Goal: Information Seeking & Learning: Check status

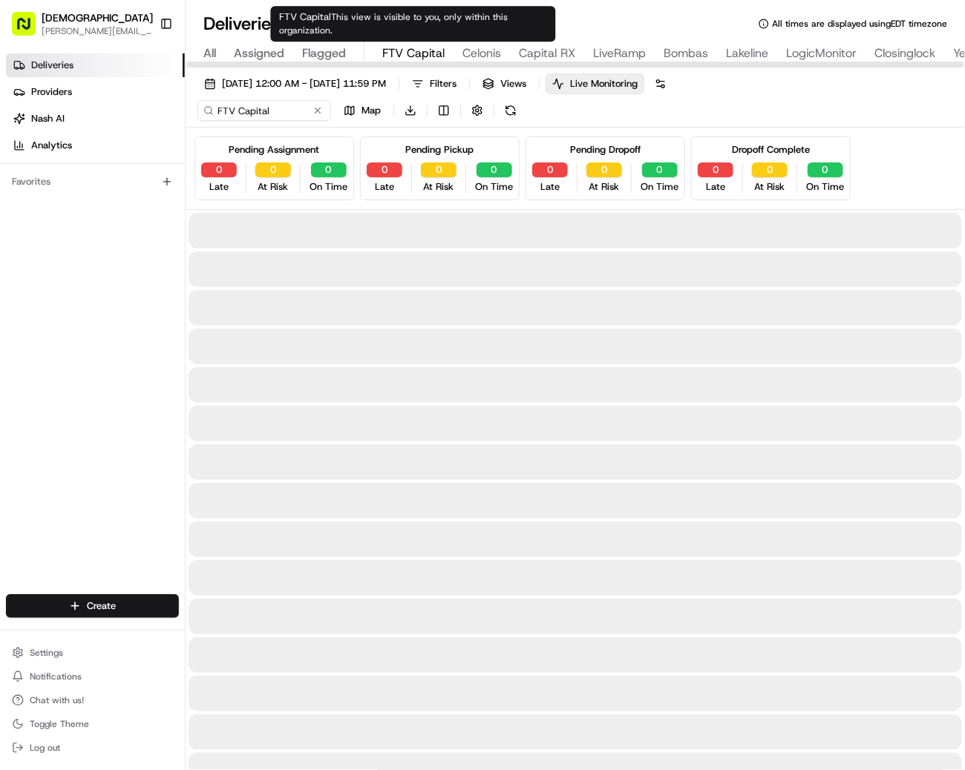
click at [404, 56] on span "FTV Capital" at bounding box center [413, 54] width 62 height 18
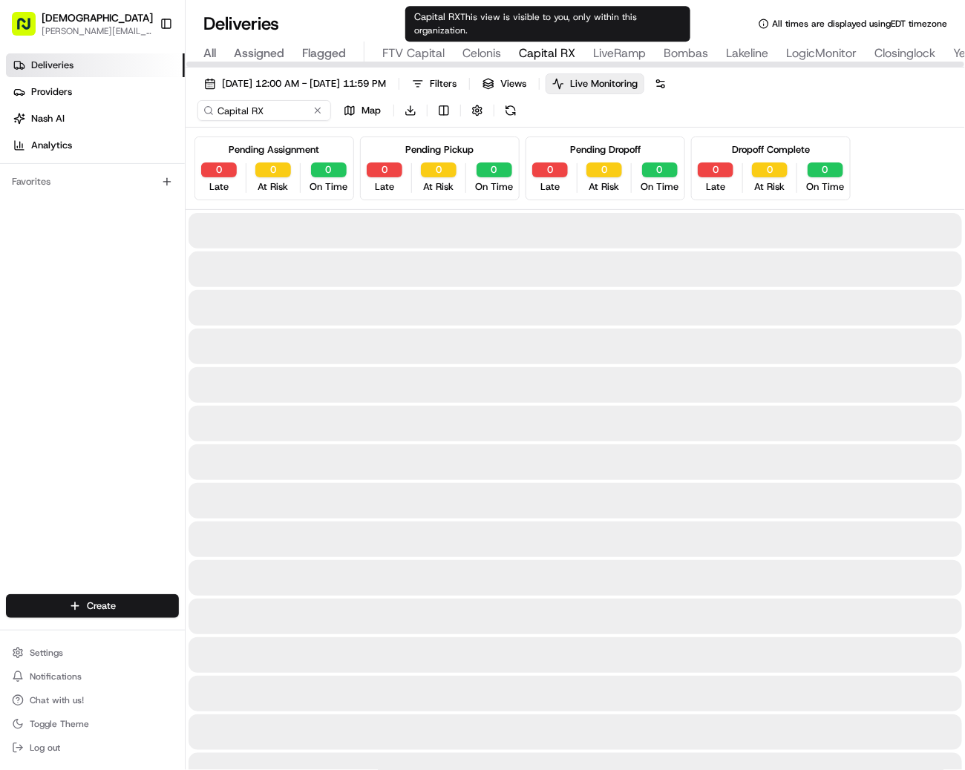
click at [532, 50] on span "Capital RX" at bounding box center [547, 54] width 56 height 18
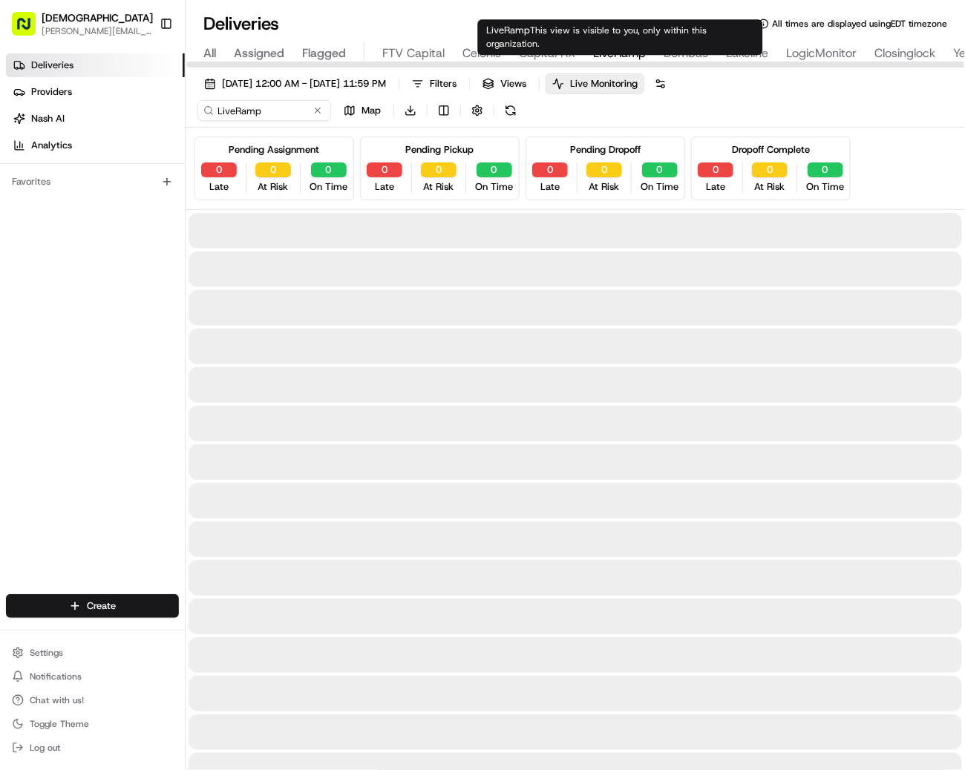
click at [623, 39] on div "LiveRamp This view is visible to you, only within this organization. LiveRamp T…" at bounding box center [620, 37] width 285 height 36
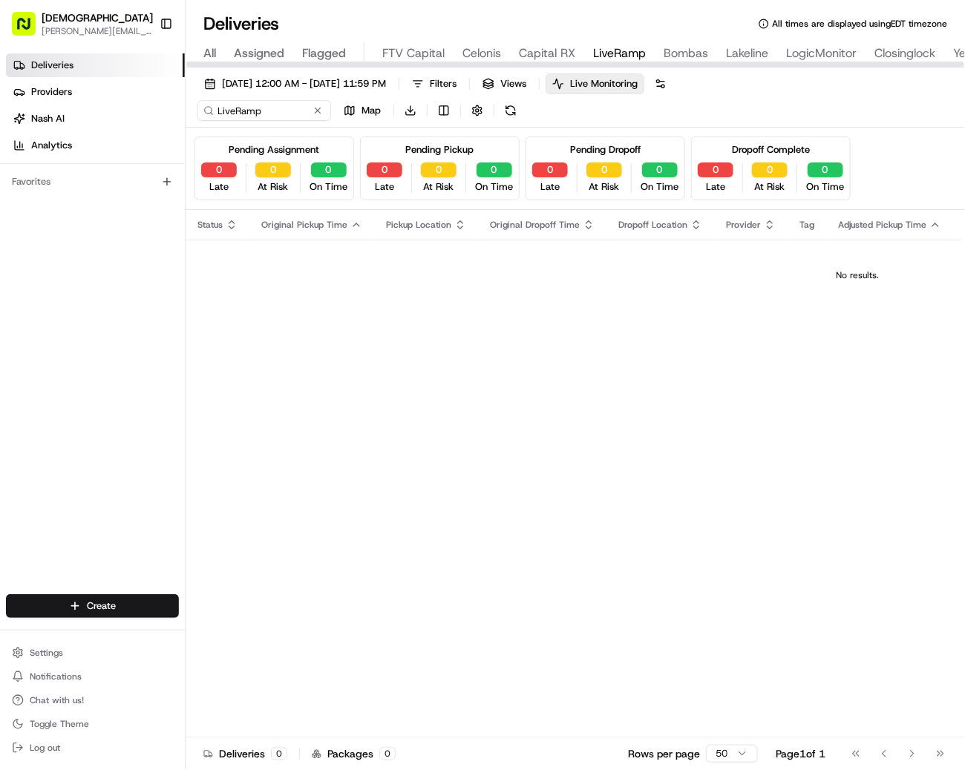
click at [632, 56] on span "LiveRamp" at bounding box center [619, 54] width 53 height 18
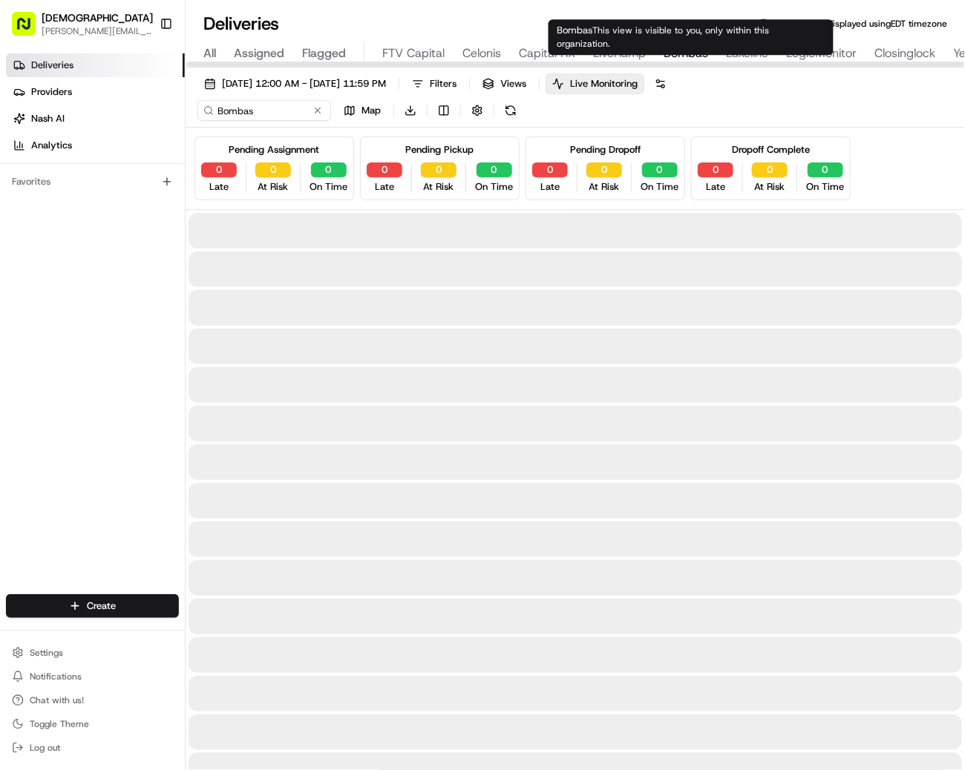
click at [675, 51] on span "Bombas" at bounding box center [685, 54] width 45 height 18
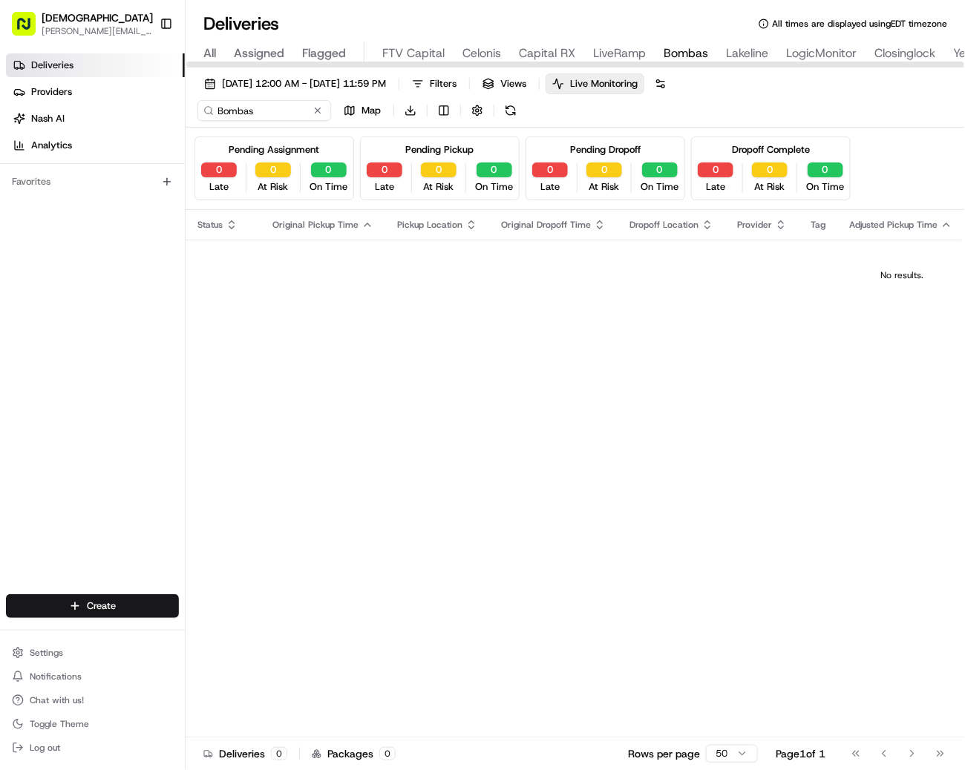
type input "11200 Lakeline Blvd, Austin, TX 78717, USA"
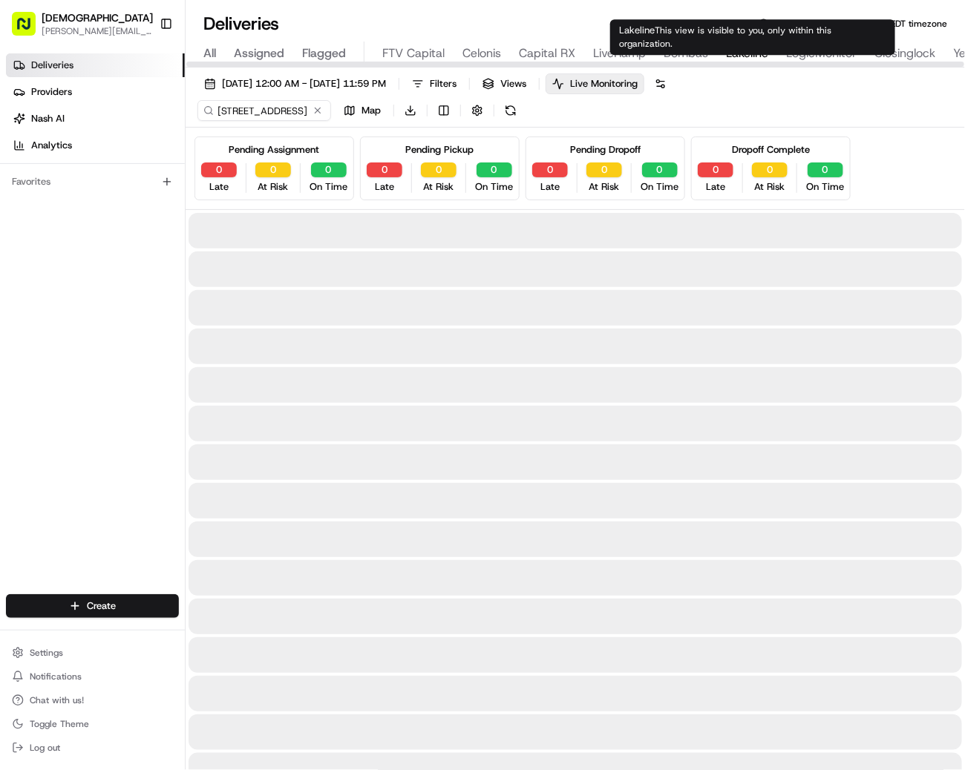
click at [744, 52] on span "Lakeline" at bounding box center [747, 54] width 42 height 18
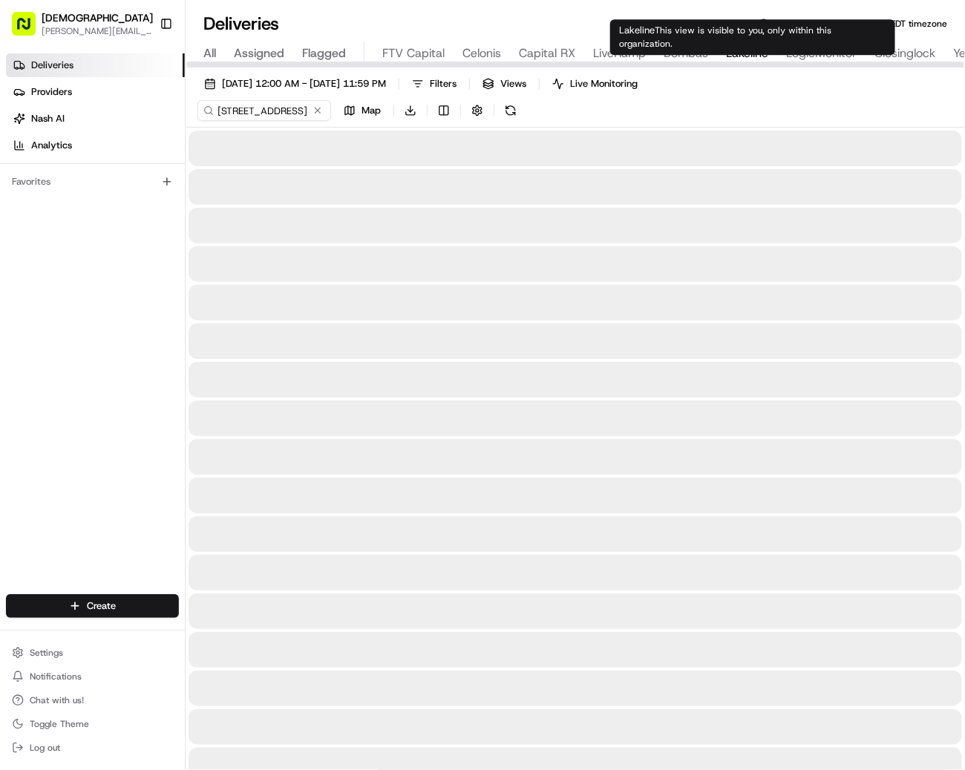
type input "[STREET_ADDRESS]"
click at [749, 47] on span "Lakeline" at bounding box center [747, 54] width 42 height 18
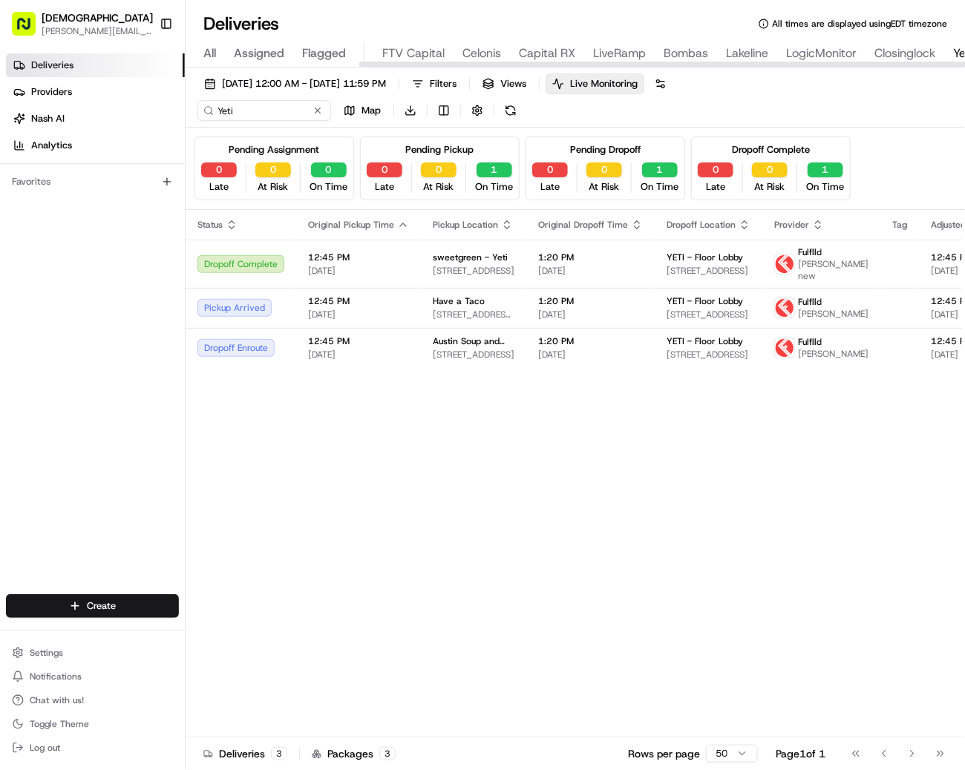
scroll to position [0, 499]
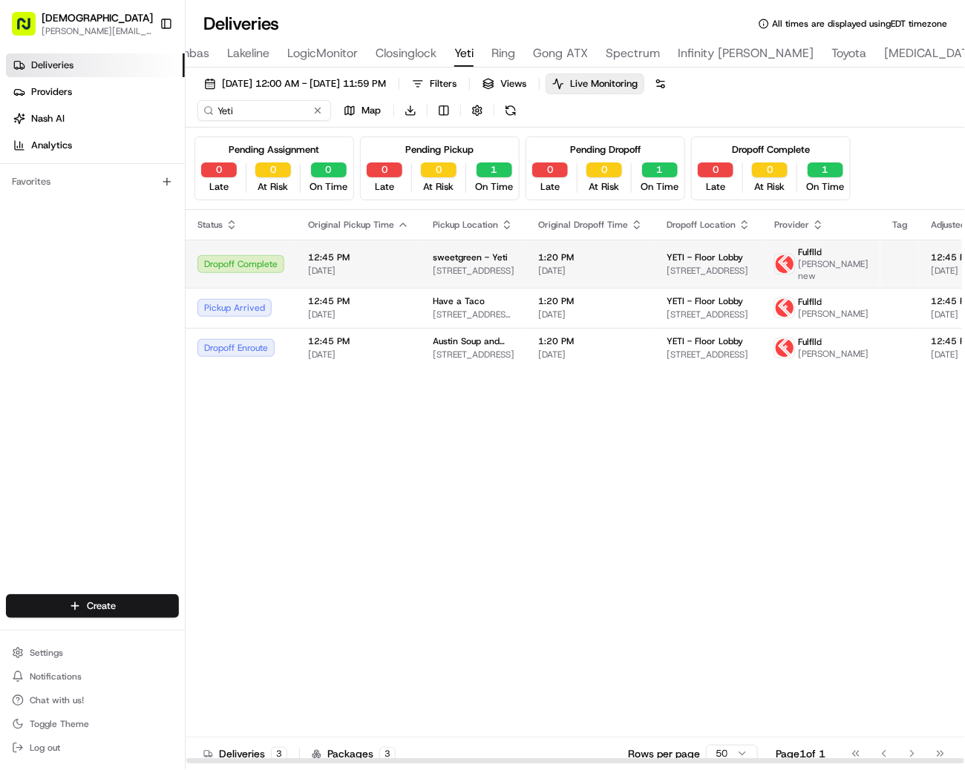
click at [529, 254] on td "1:20 PM 08/22/2025" at bounding box center [590, 264] width 128 height 48
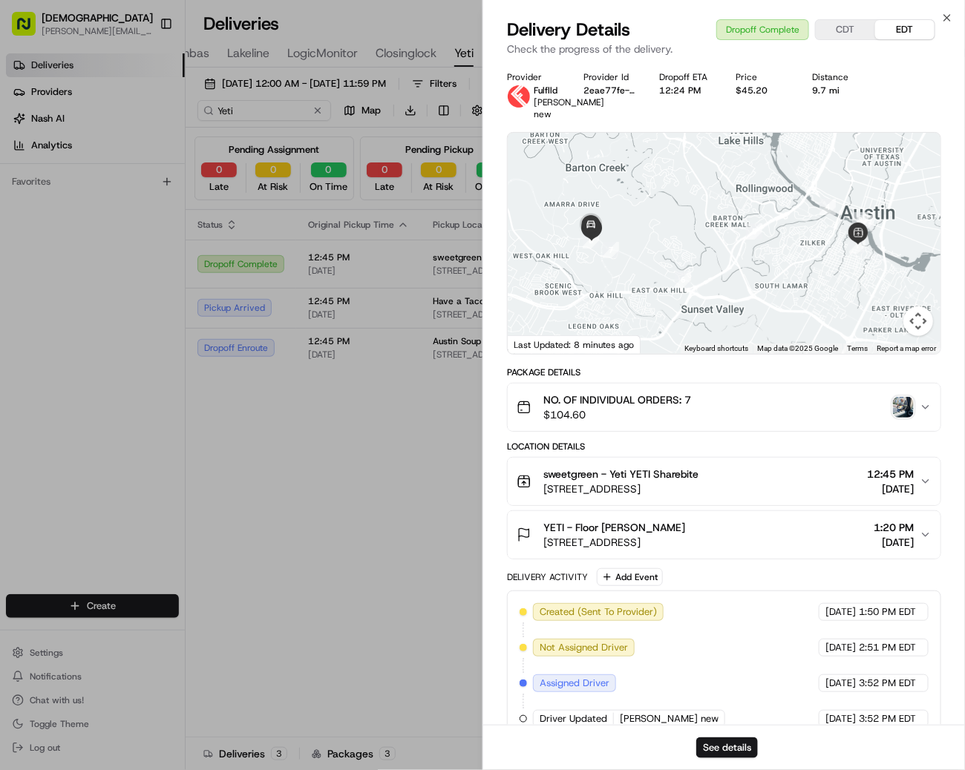
scroll to position [41, 0]
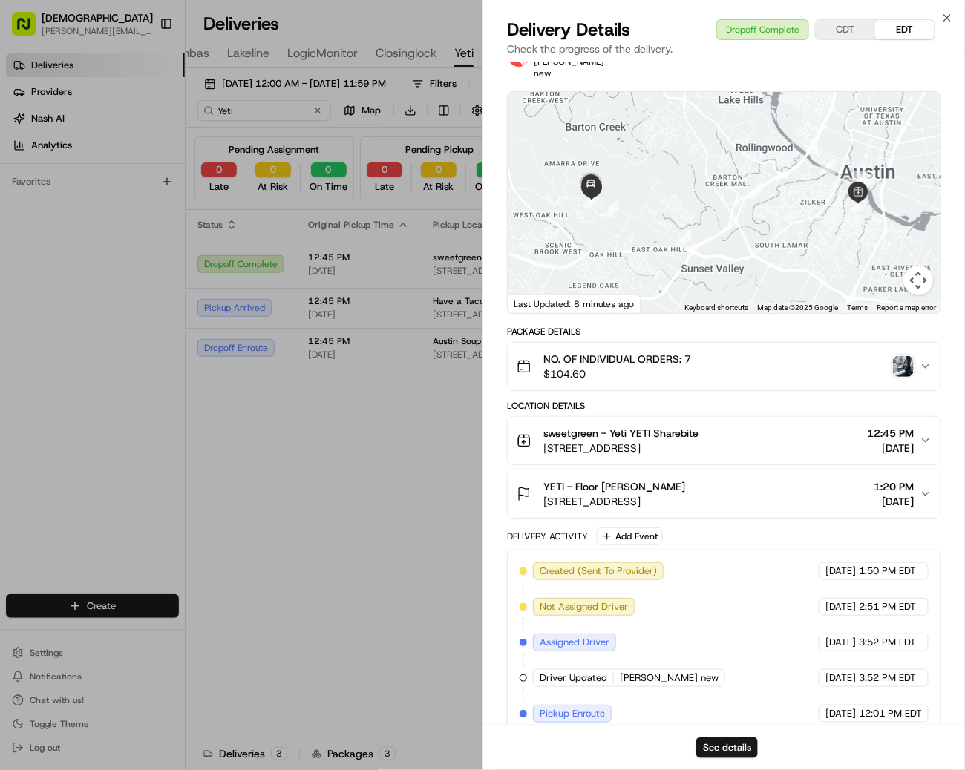
click at [899, 375] on img "button" at bounding box center [903, 366] width 21 height 21
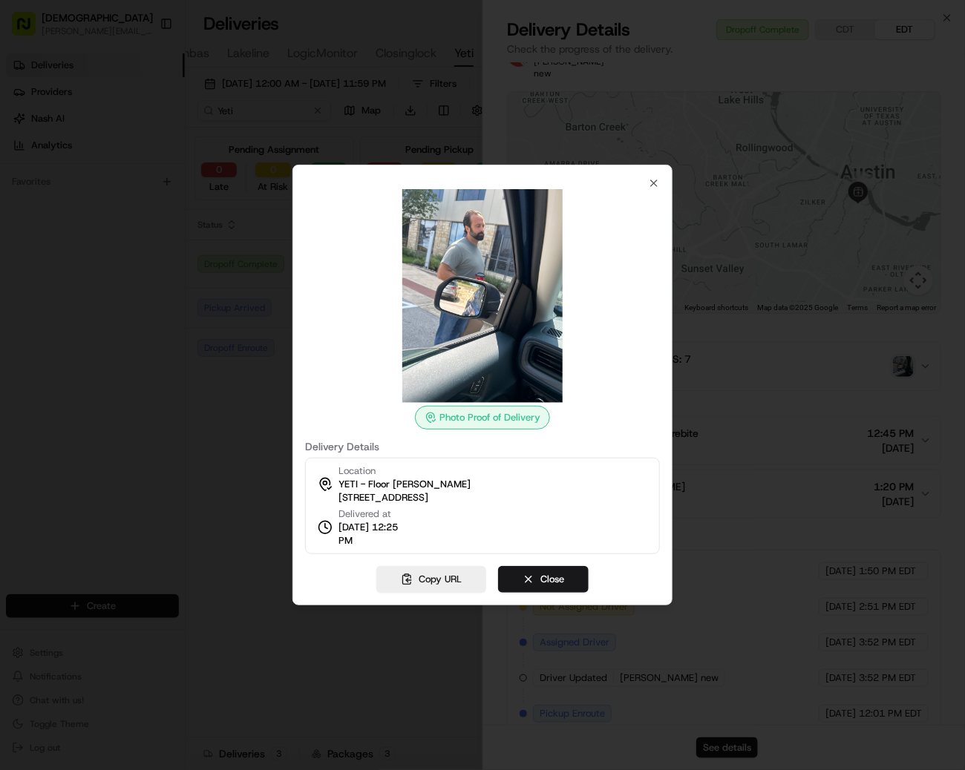
click at [454, 296] on img at bounding box center [482, 296] width 214 height 214
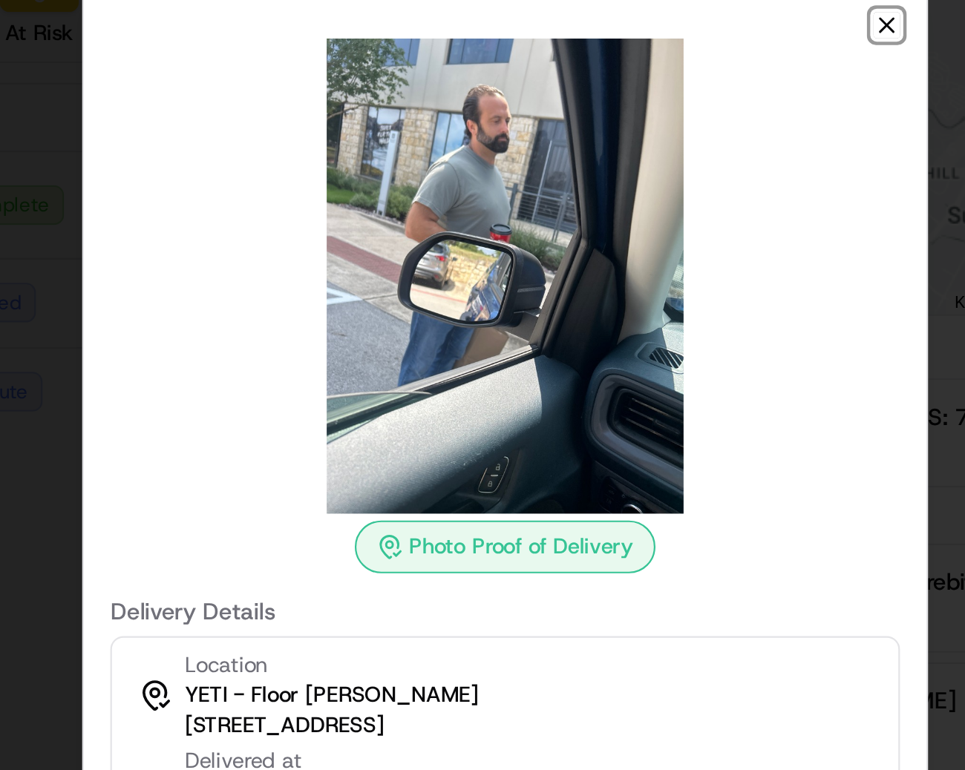
click at [654, 177] on icon "button" at bounding box center [654, 183] width 12 height 12
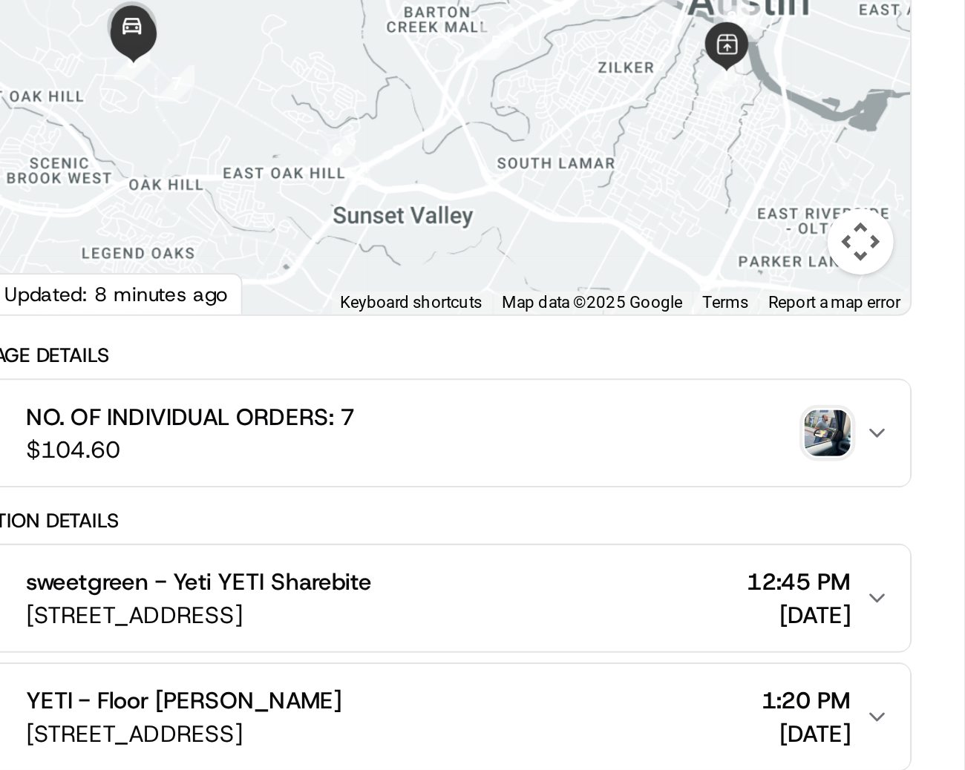
click at [904, 374] on img "button" at bounding box center [903, 366] width 21 height 21
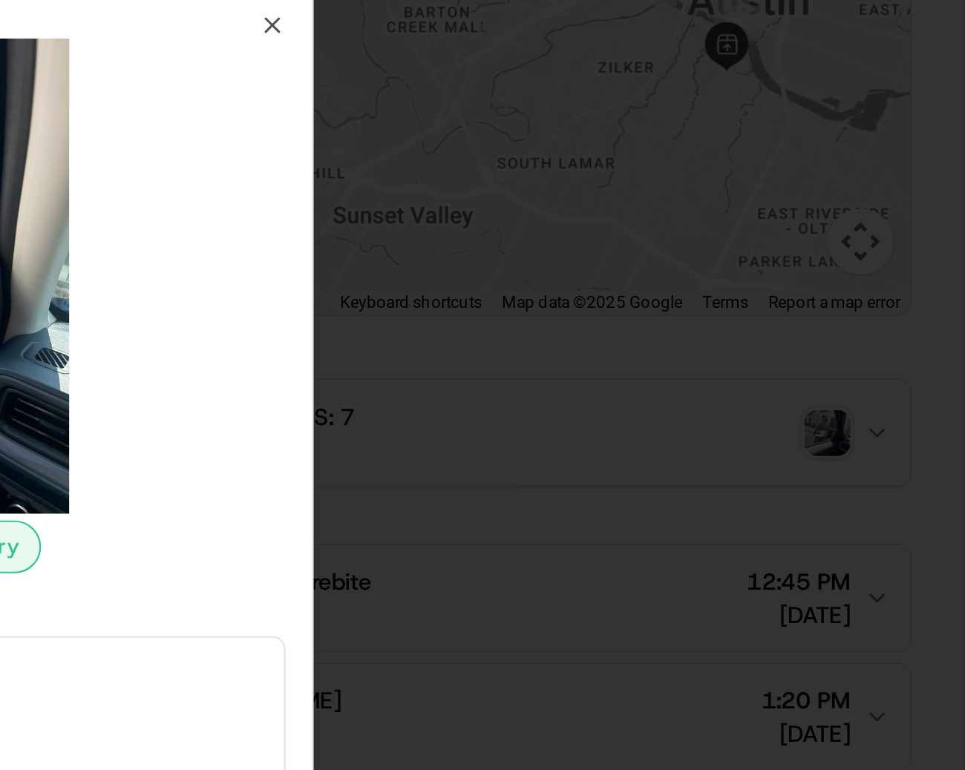
click at [621, 377] on div at bounding box center [482, 296] width 355 height 214
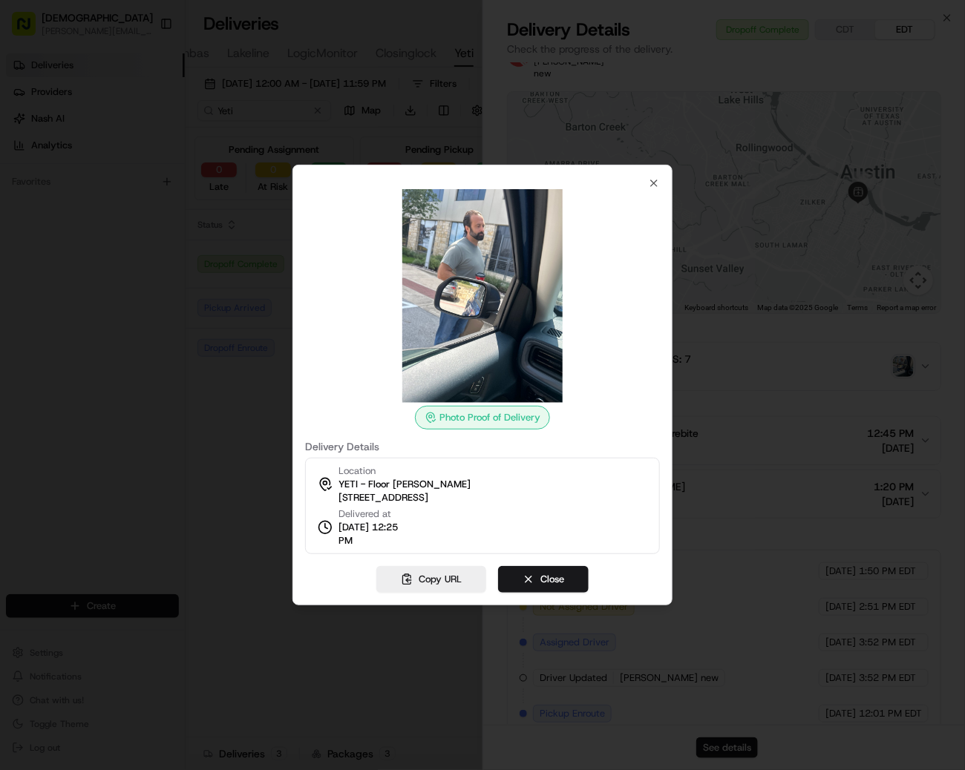
click at [442, 252] on img at bounding box center [482, 296] width 214 height 214
click at [125, 373] on div at bounding box center [482, 385] width 965 height 770
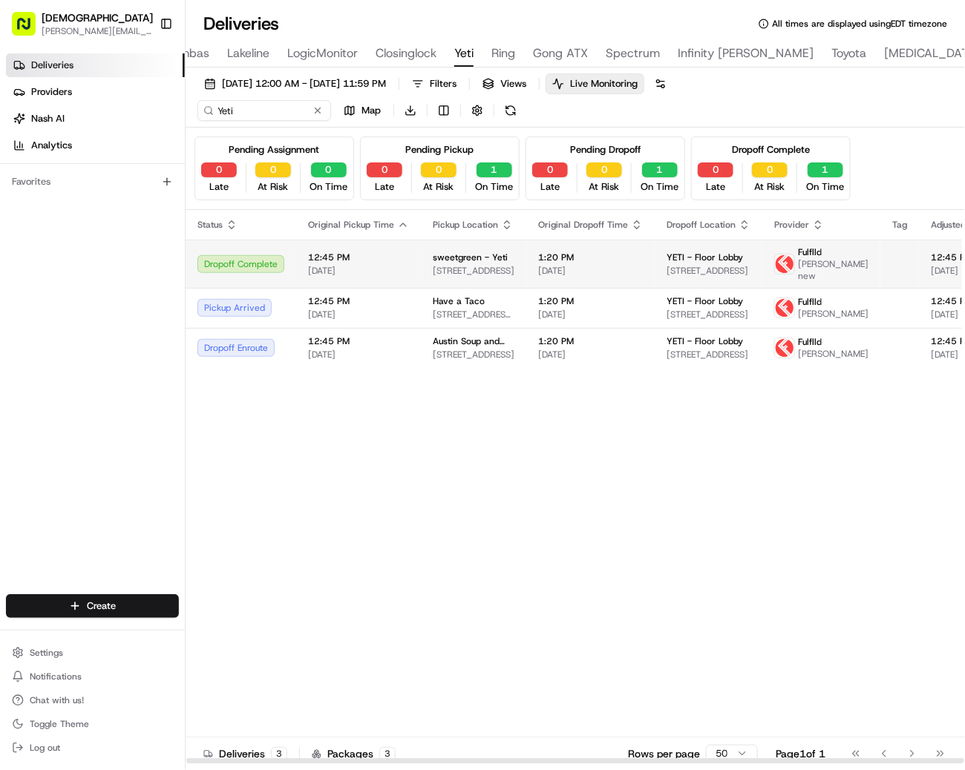
click at [533, 245] on td "1:20 PM 08/22/2025" at bounding box center [590, 264] width 128 height 48
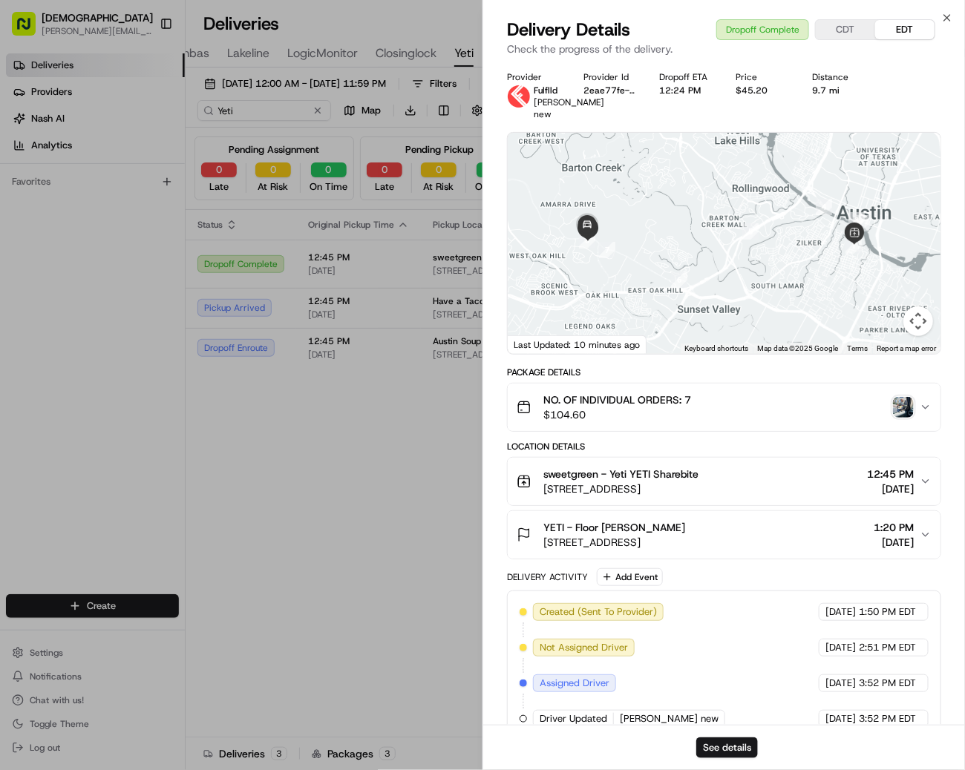
click at [905, 418] on img "button" at bounding box center [903, 407] width 21 height 21
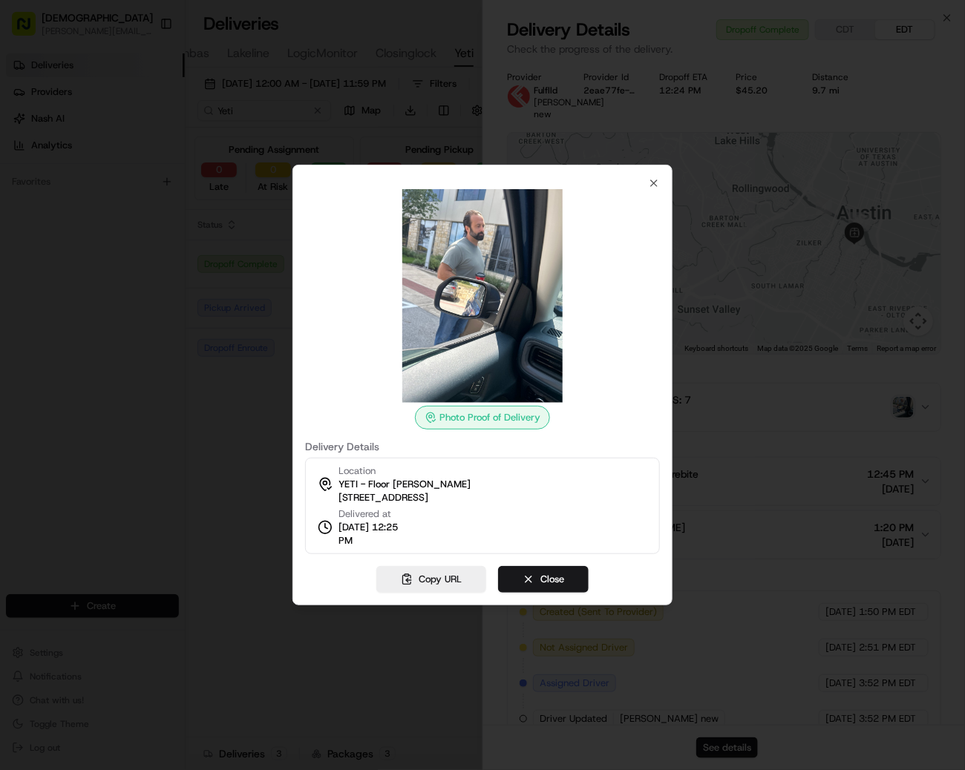
click at [198, 407] on div at bounding box center [482, 385] width 965 height 770
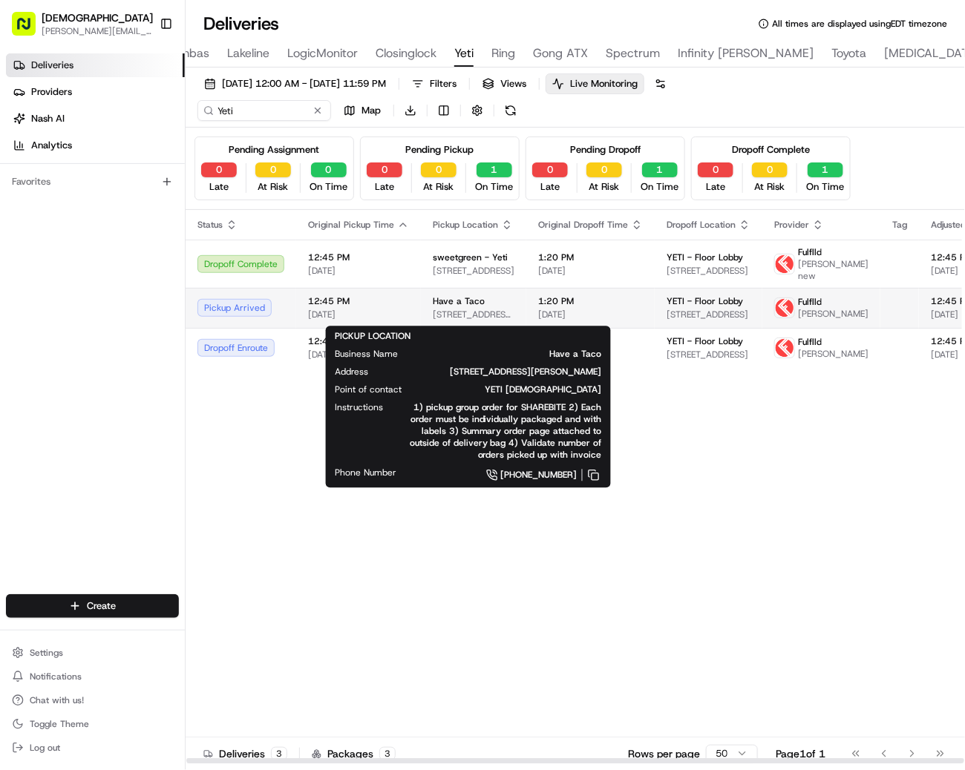
click at [439, 307] on span "Have a Taco" at bounding box center [459, 301] width 52 height 12
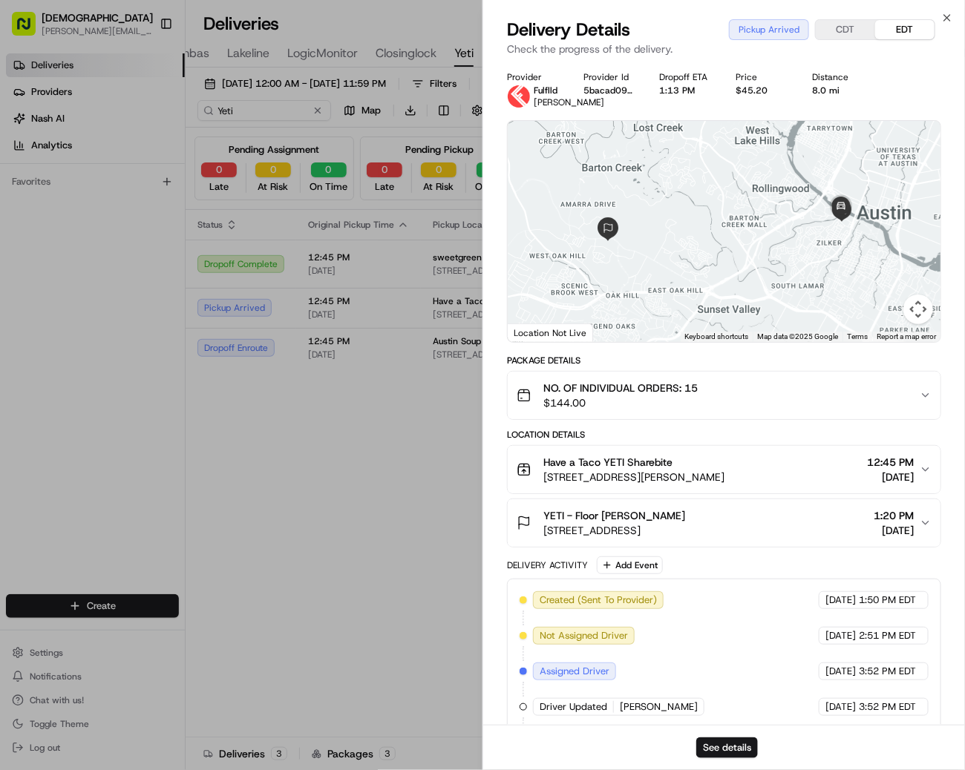
click at [902, 482] on span "[DATE]" at bounding box center [890, 477] width 47 height 15
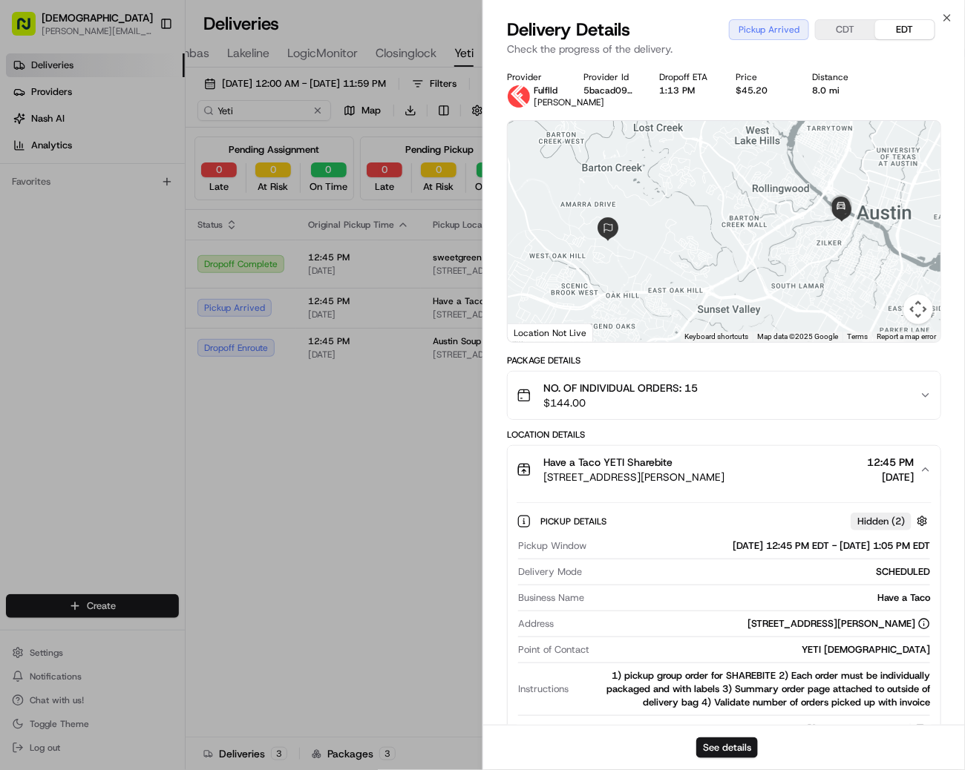
click at [902, 482] on span "[DATE]" at bounding box center [890, 477] width 47 height 15
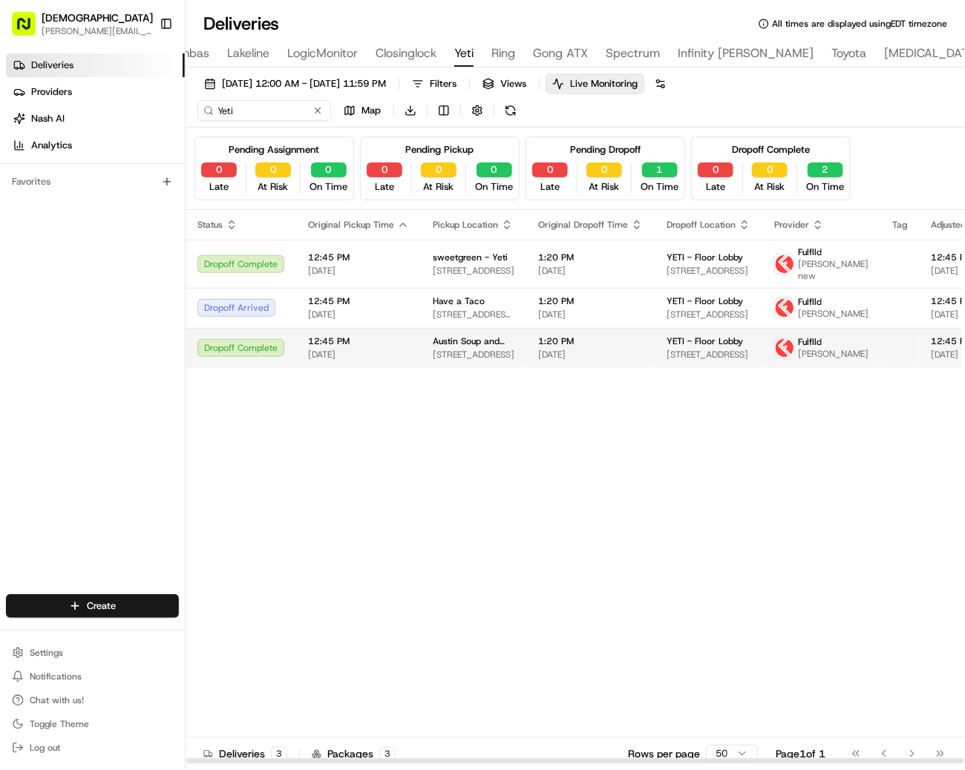
click at [436, 358] on div "Austin Soup and Sandwich 214 E 6th St, Austin, TX 78701, USA" at bounding box center [474, 347] width 82 height 25
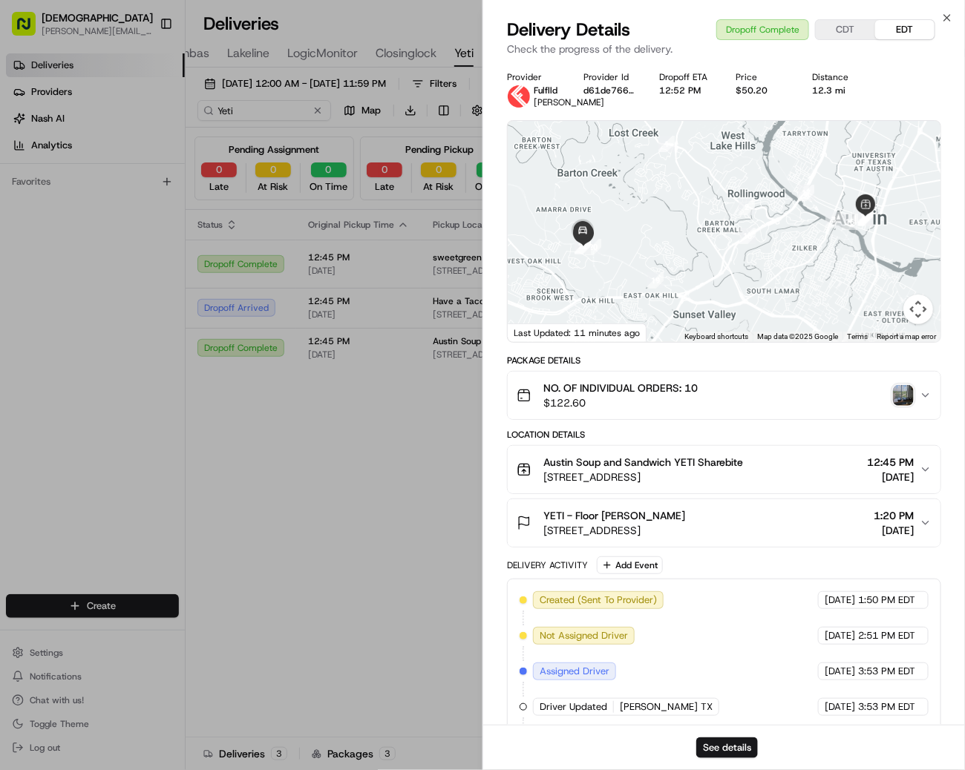
click at [901, 406] on img "button" at bounding box center [903, 395] width 21 height 21
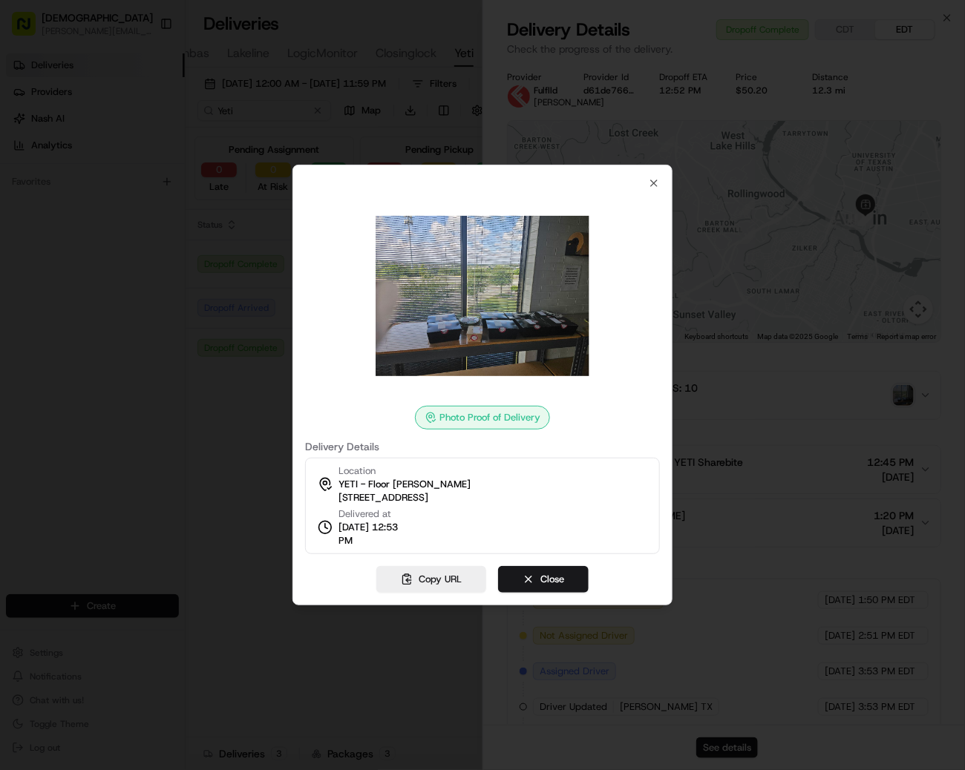
click at [661, 181] on div "Photo Proof of Delivery Delivery Details Location YETI - Floor Lobby Carlos Pul…" at bounding box center [482, 385] width 380 height 441
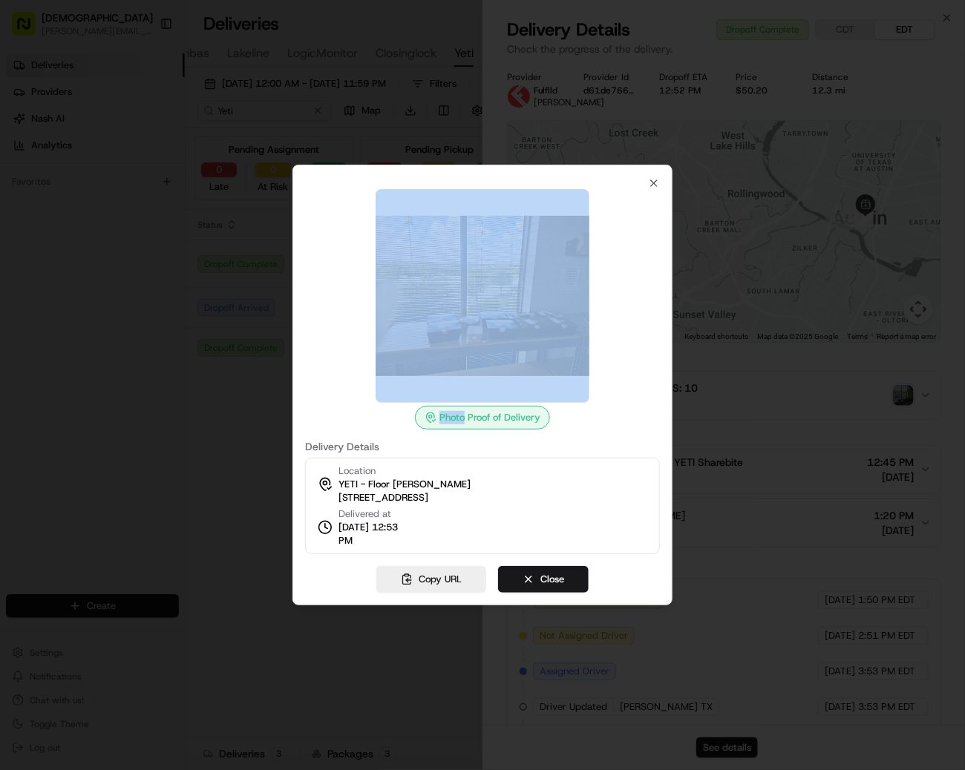
click at [661, 181] on div "Photo Proof of Delivery Delivery Details Location YETI - Floor Lobby Carlos Pul…" at bounding box center [482, 385] width 380 height 441
click at [654, 181] on icon "button" at bounding box center [654, 183] width 12 height 12
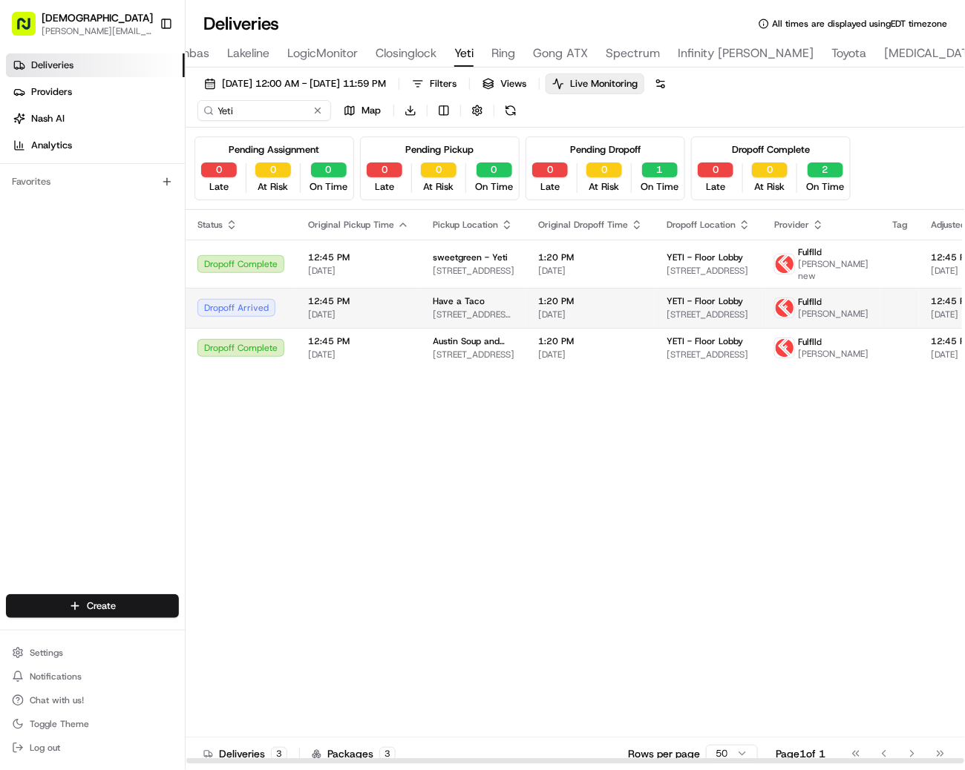
click at [388, 294] on td "12:45 PM 08/22/2025" at bounding box center [358, 308] width 125 height 40
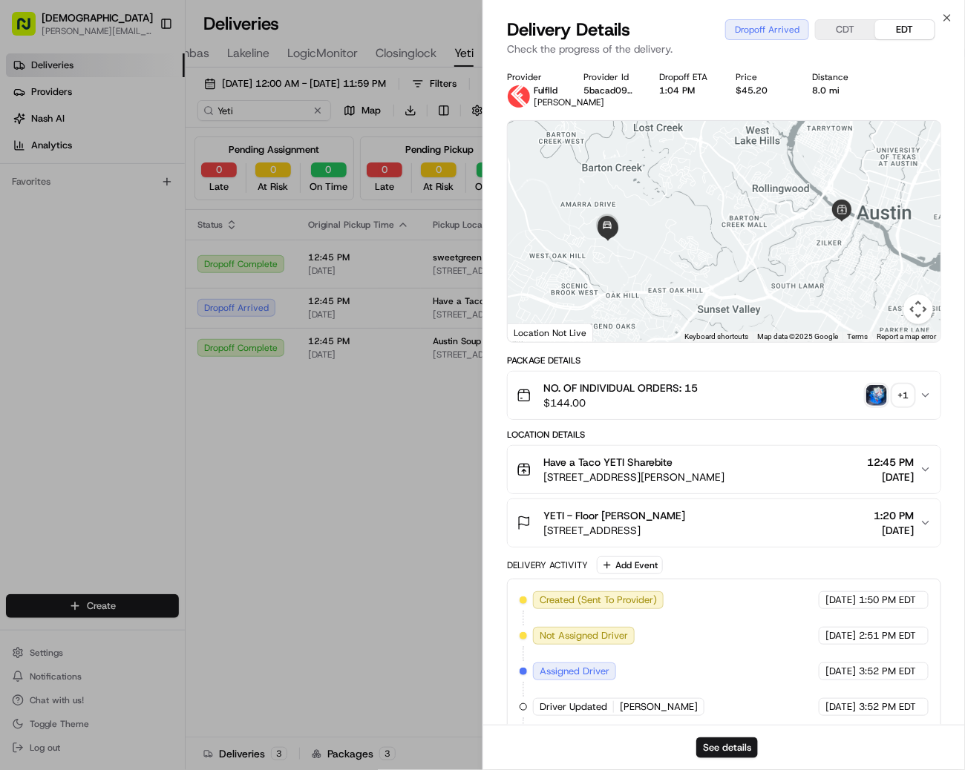
click at [863, 405] on div "NO. OF INDIVIDUAL ORDERS: 15 $144.00 + 1" at bounding box center [717, 396] width 403 height 30
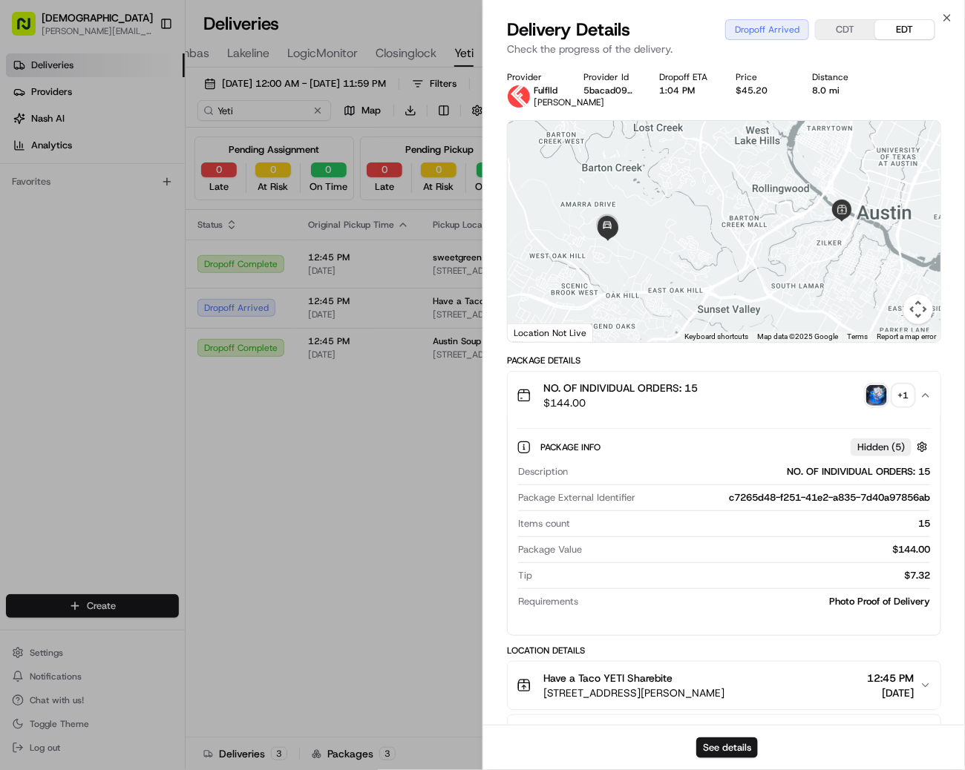
click at [873, 406] on img "button" at bounding box center [876, 395] width 21 height 21
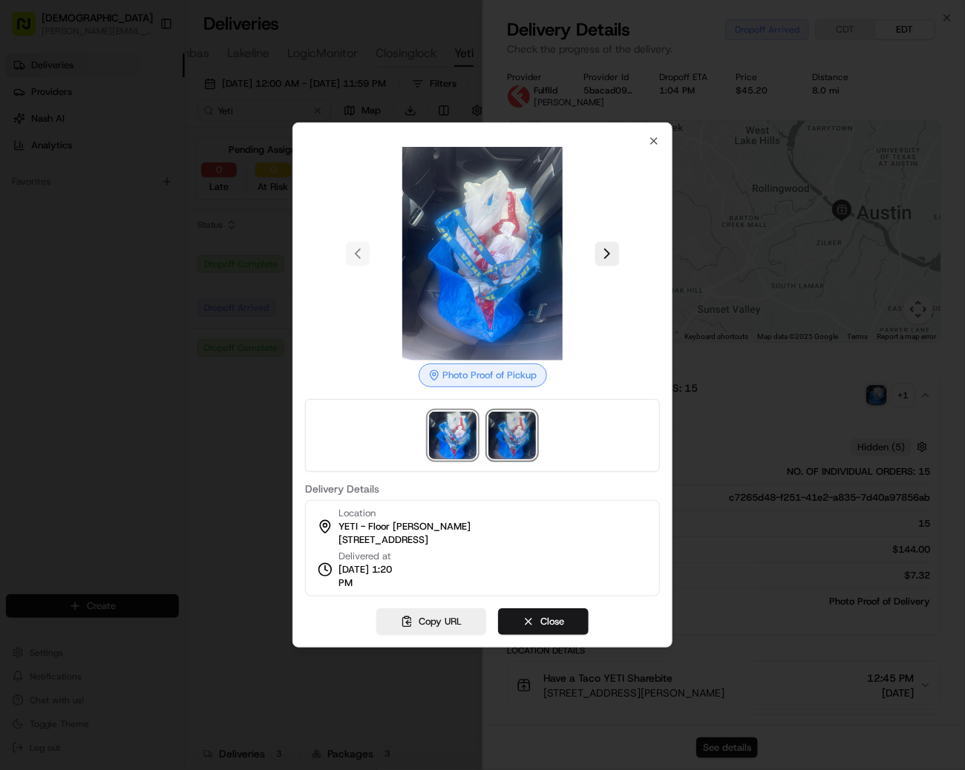
click at [508, 427] on img at bounding box center [511, 435] width 47 height 47
click at [234, 449] on div at bounding box center [482, 385] width 965 height 770
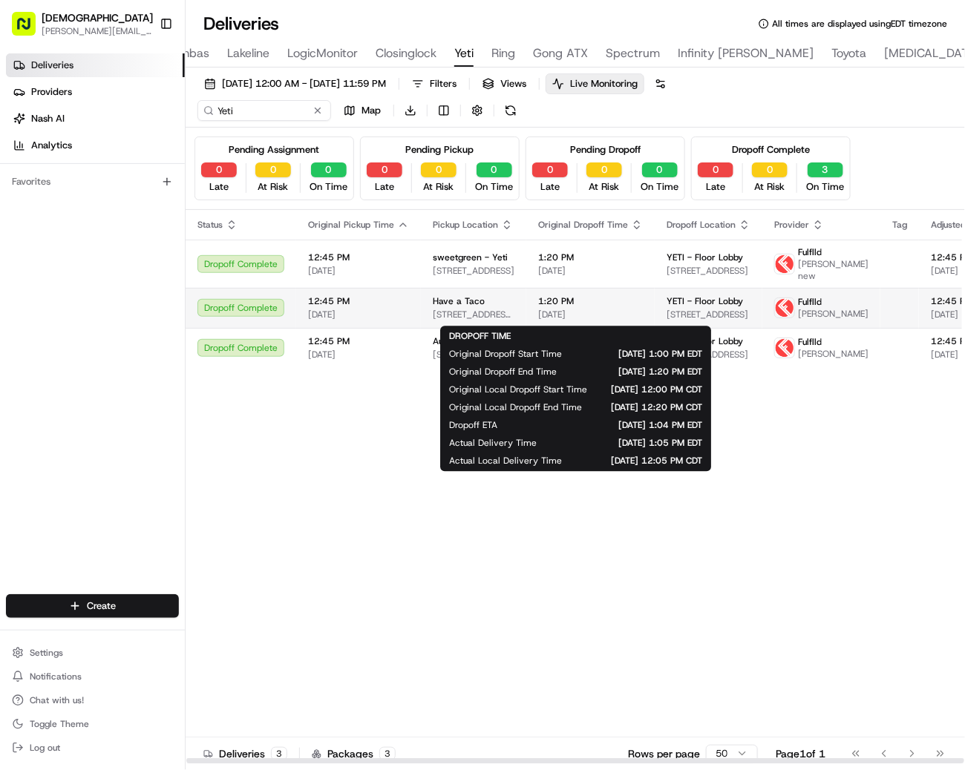
click at [594, 313] on span "[DATE]" at bounding box center [590, 315] width 105 height 12
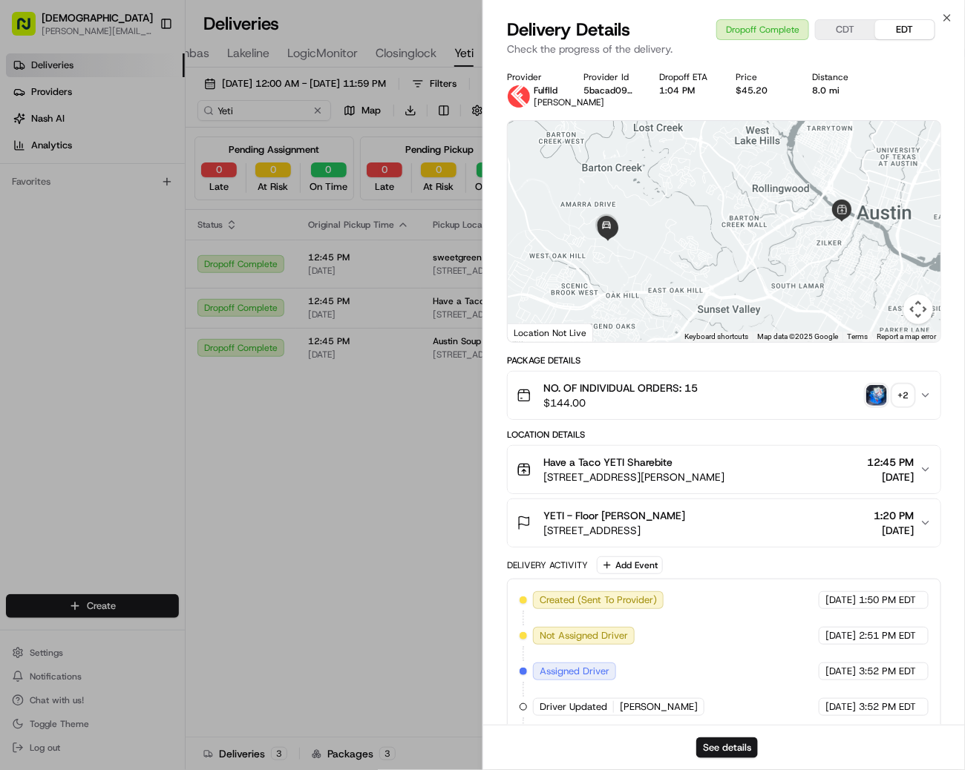
click at [905, 401] on div "+ 2" at bounding box center [903, 395] width 21 height 21
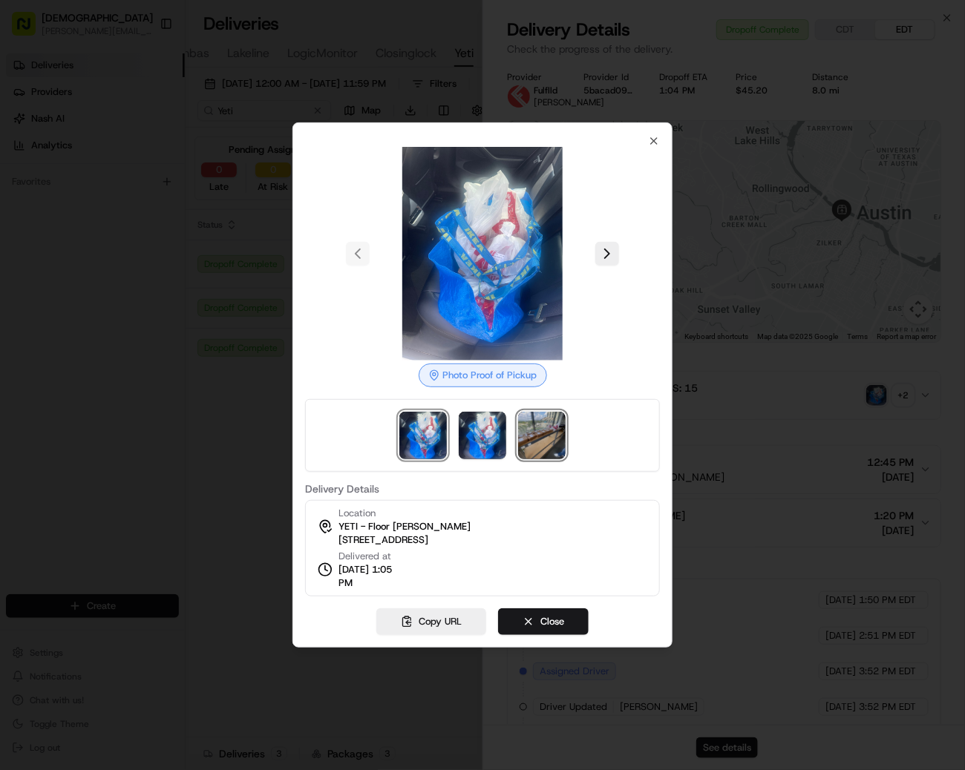
click at [542, 444] on img at bounding box center [541, 435] width 47 height 47
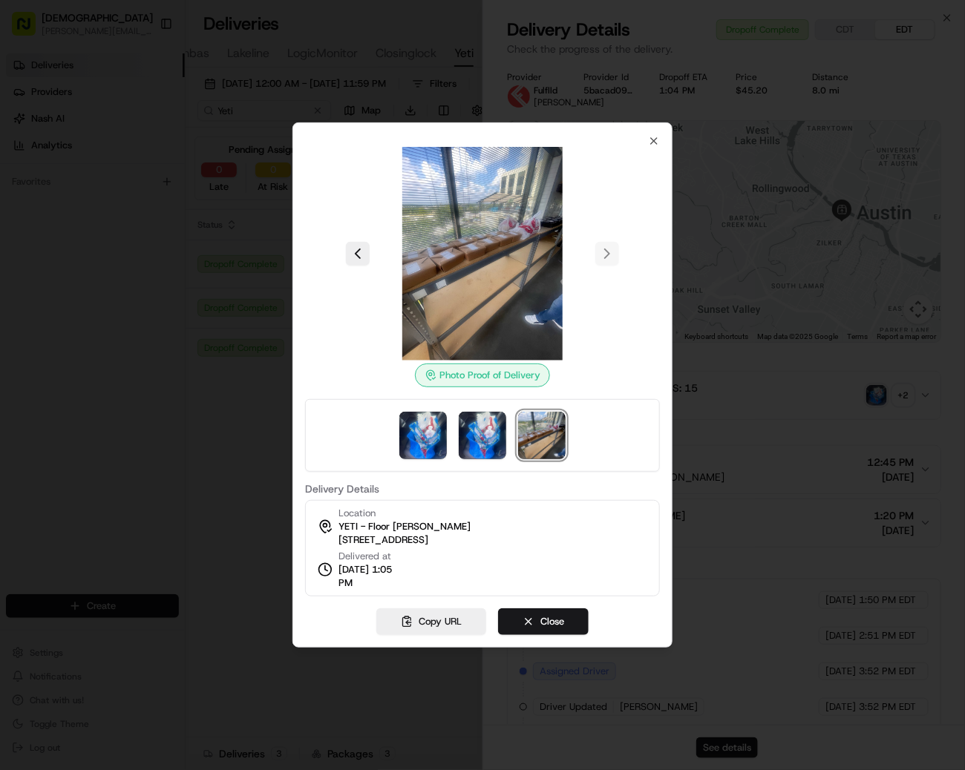
click at [191, 532] on div at bounding box center [482, 385] width 965 height 770
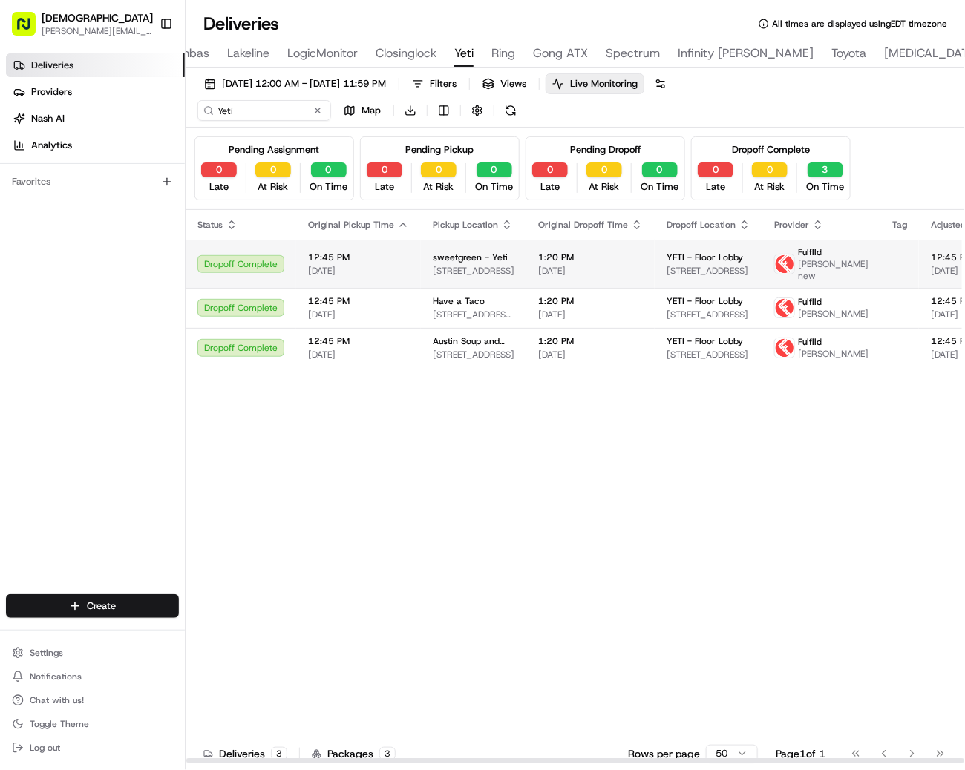
click at [393, 265] on span "[DATE]" at bounding box center [358, 271] width 101 height 12
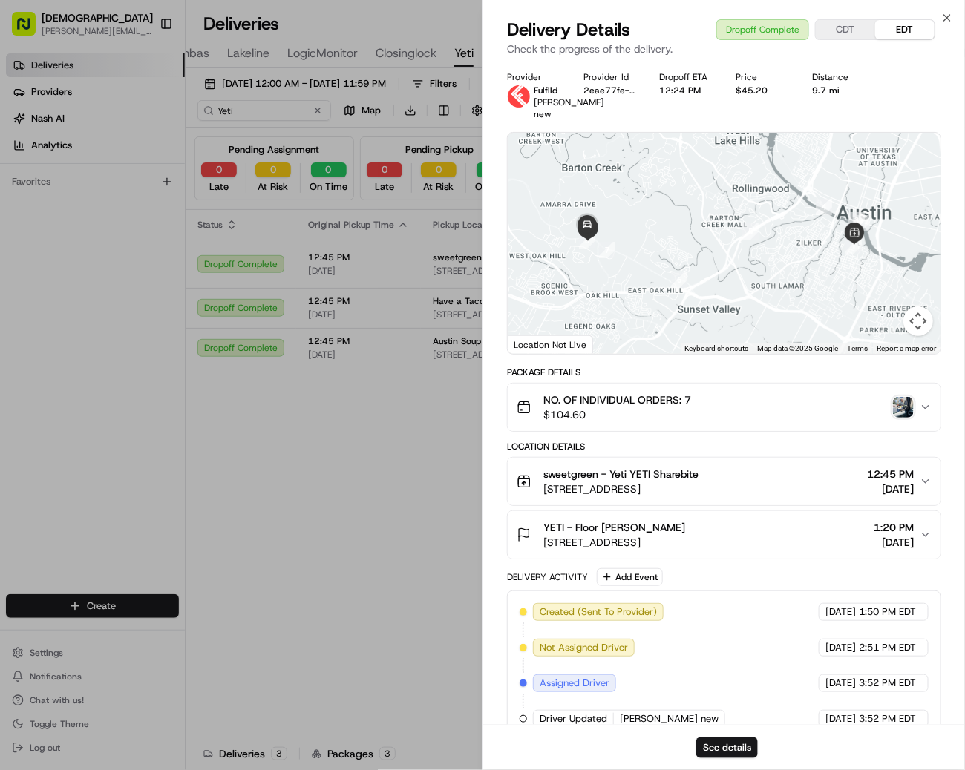
click at [897, 418] on img "button" at bounding box center [903, 407] width 21 height 21
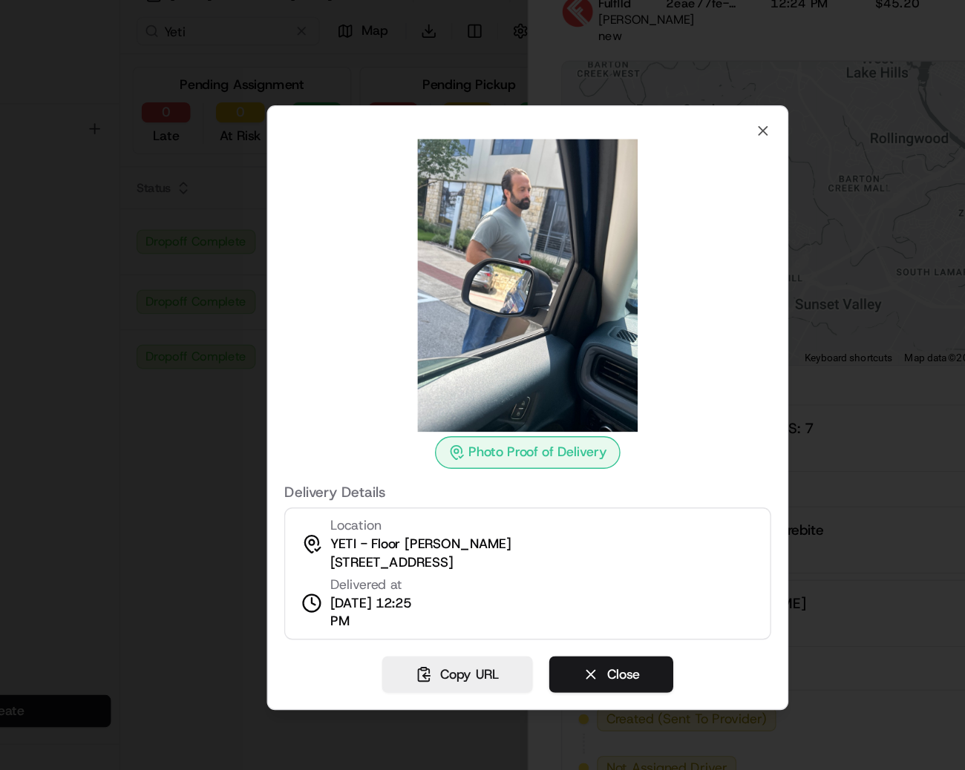
click at [206, 331] on div at bounding box center [482, 385] width 965 height 770
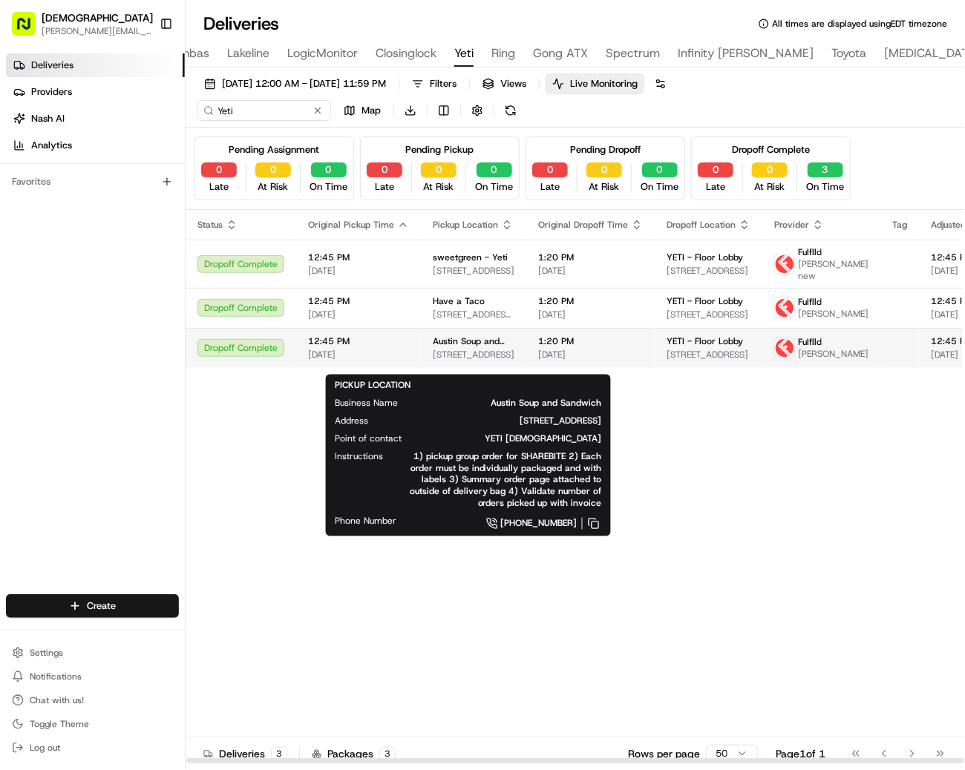
click at [495, 361] on span "214 E 6th St, Austin, TX 78701, USA" at bounding box center [474, 355] width 82 height 12
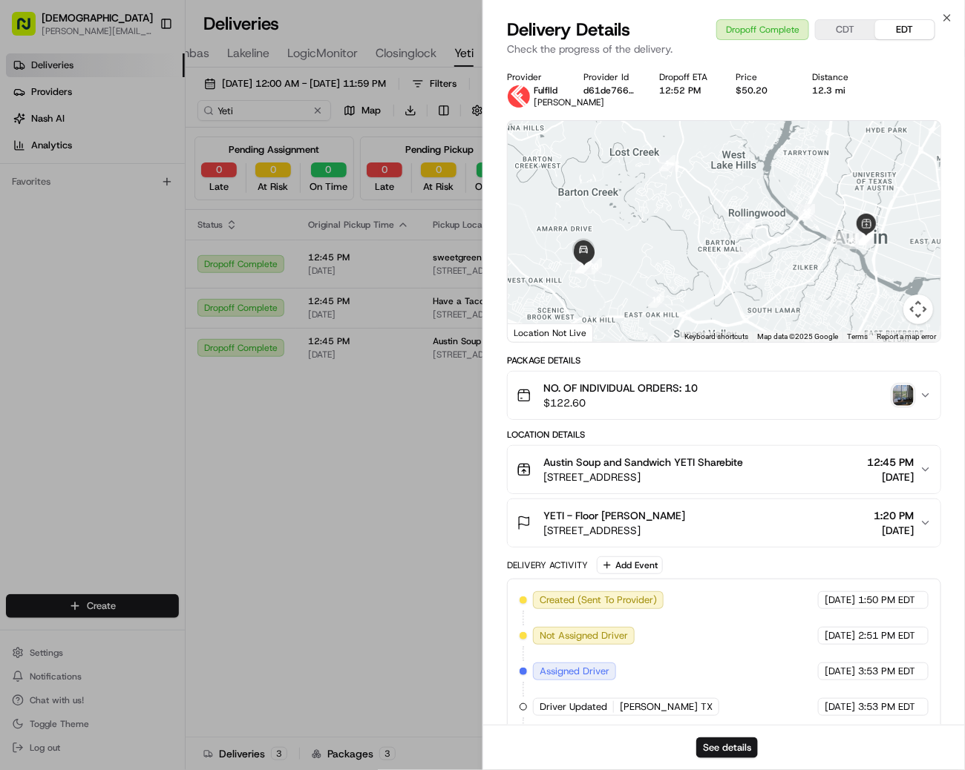
click at [908, 406] on img "button" at bounding box center [903, 395] width 21 height 21
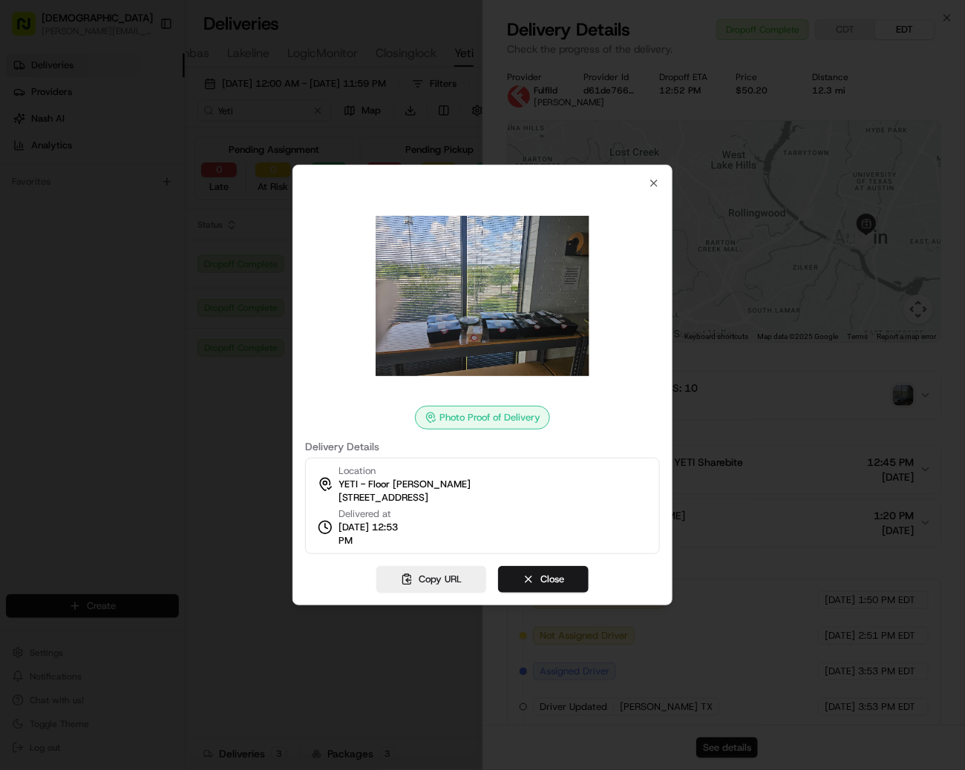
click at [866, 481] on div at bounding box center [482, 385] width 965 height 770
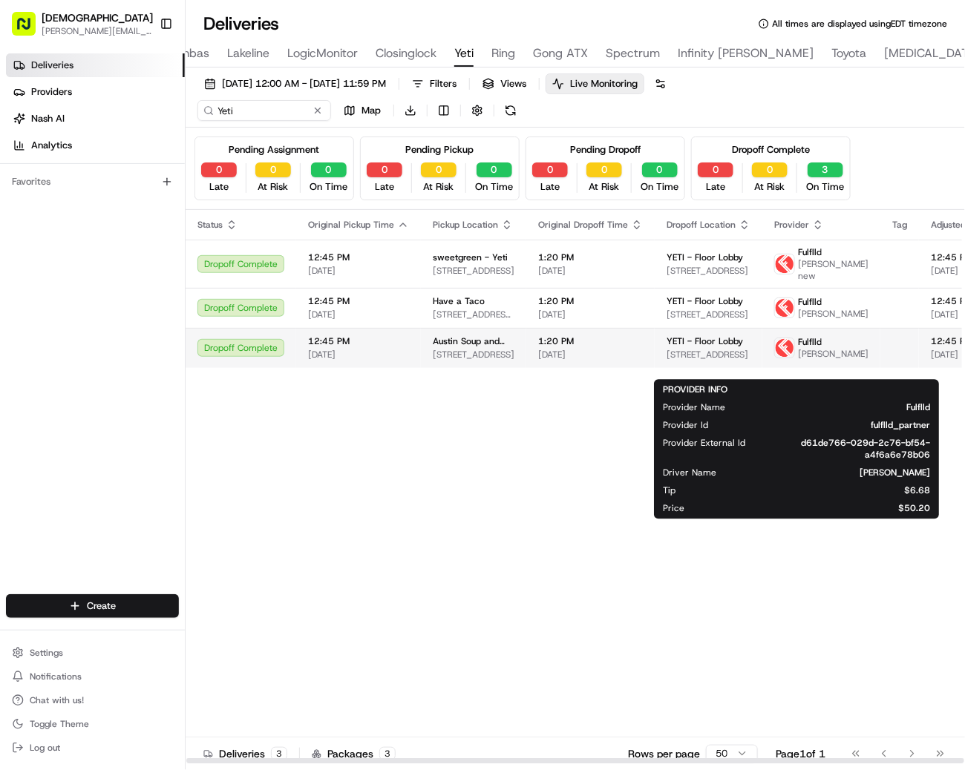
click at [774, 360] on div "Fulflld Winston Morillo" at bounding box center [821, 348] width 94 height 24
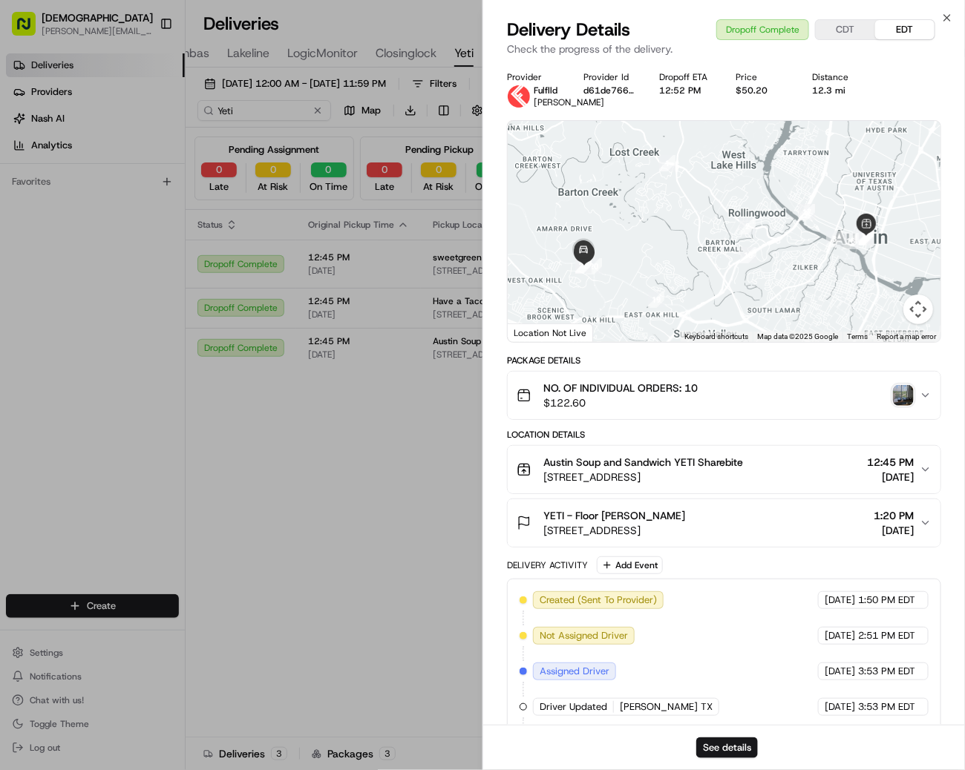
click at [899, 406] on img "button" at bounding box center [903, 395] width 21 height 21
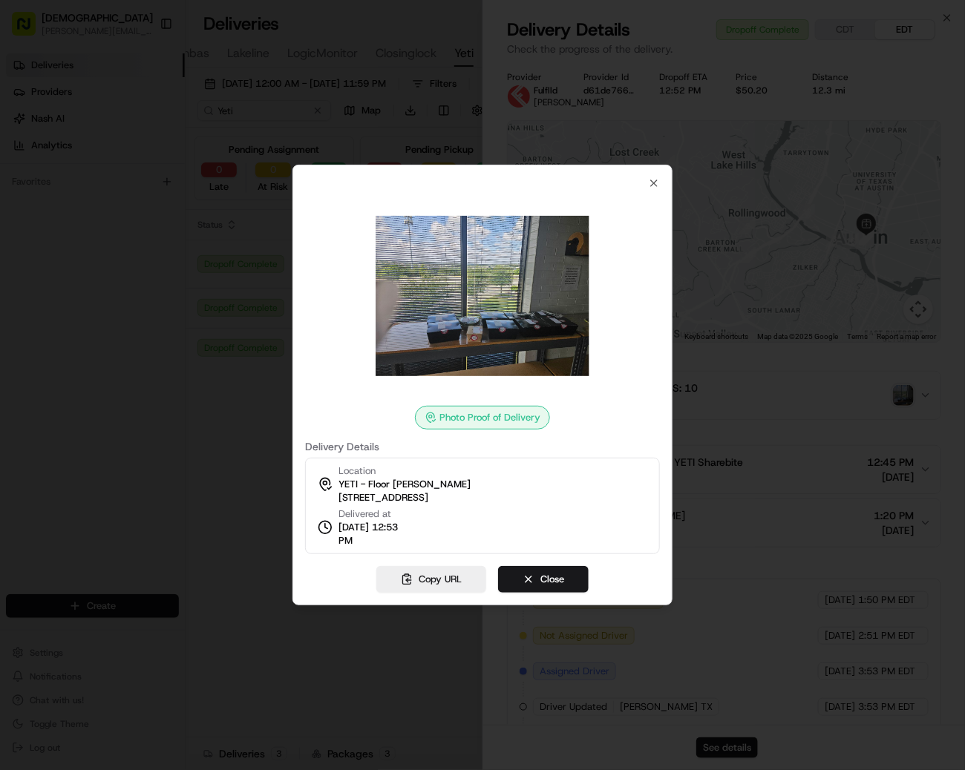
click at [660, 188] on div "Photo Proof of Delivery Delivery Details Location YETI - Floor Lobby Carlos Pul…" at bounding box center [482, 385] width 380 height 441
click at [660, 185] on div "Photo Proof of Delivery Delivery Details Location YETI - Floor Lobby Carlos Pul…" at bounding box center [482, 385] width 380 height 441
click at [652, 185] on icon "button" at bounding box center [654, 183] width 6 height 6
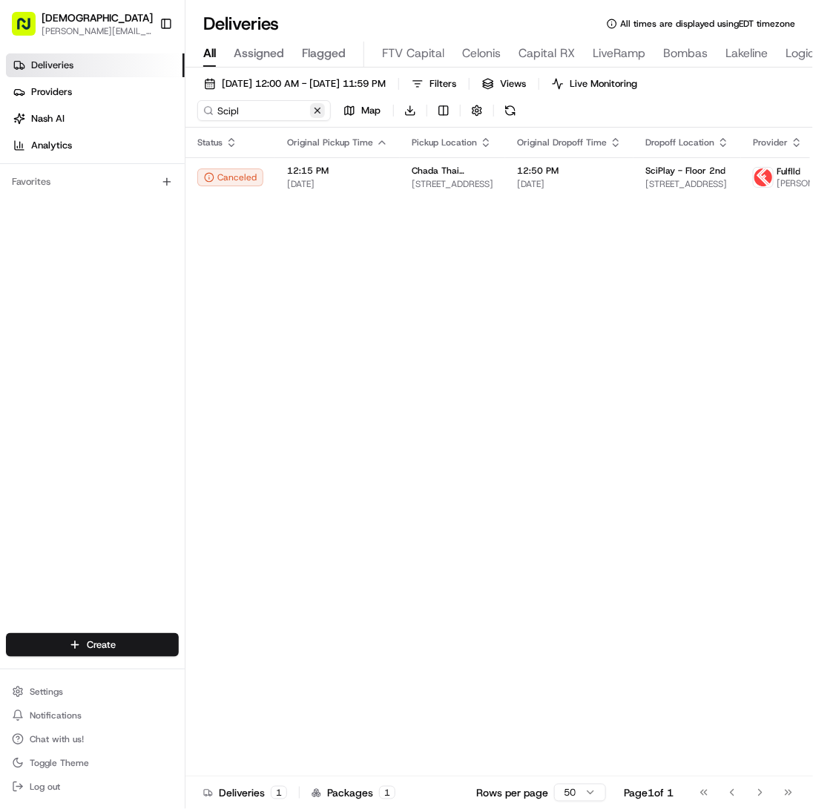
click at [322, 112] on button at bounding box center [317, 110] width 15 height 15
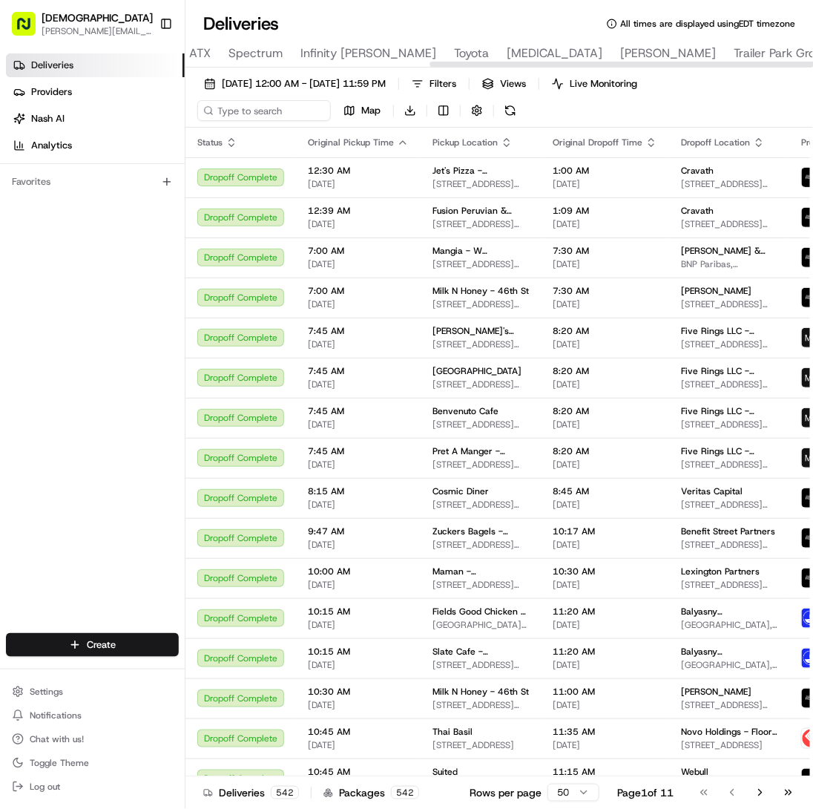
scroll to position [0, 878]
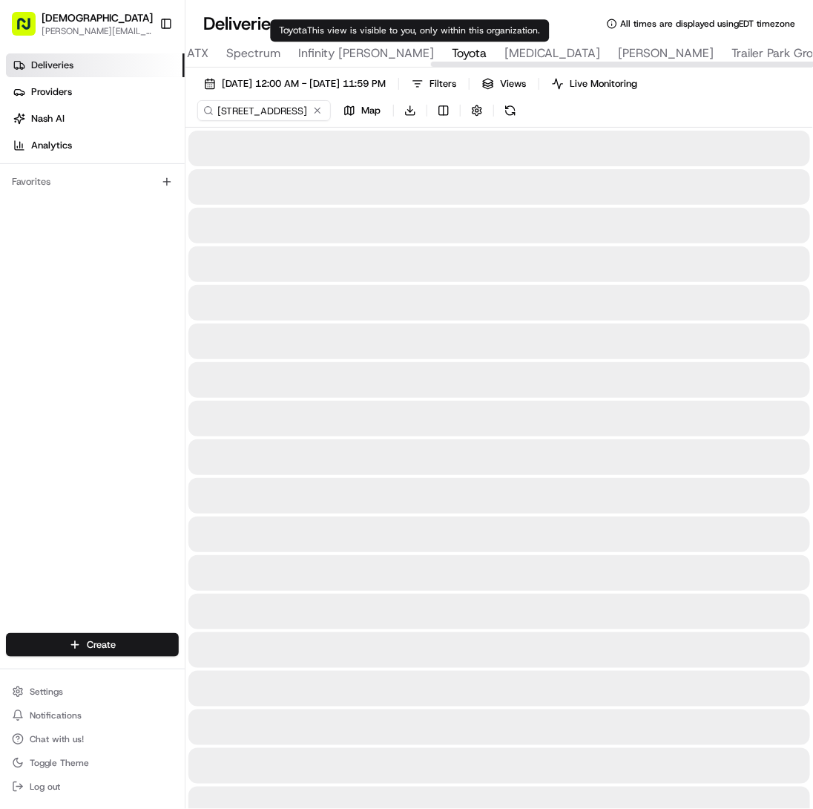
click at [452, 55] on span "Toyota" at bounding box center [469, 54] width 35 height 18
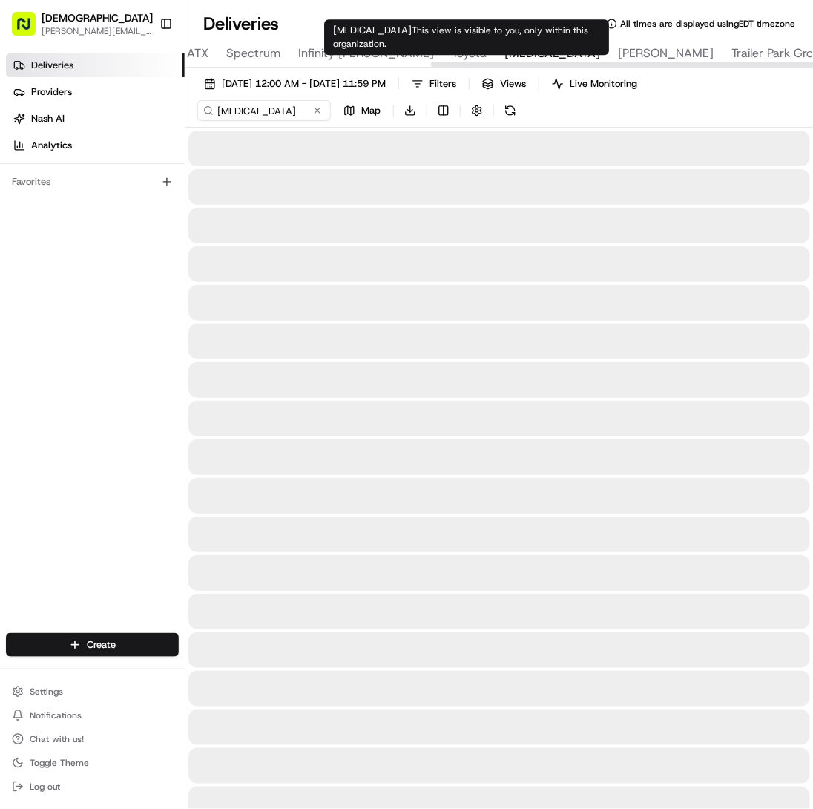
click at [505, 54] on span "[MEDICAL_DATA]" at bounding box center [553, 54] width 96 height 18
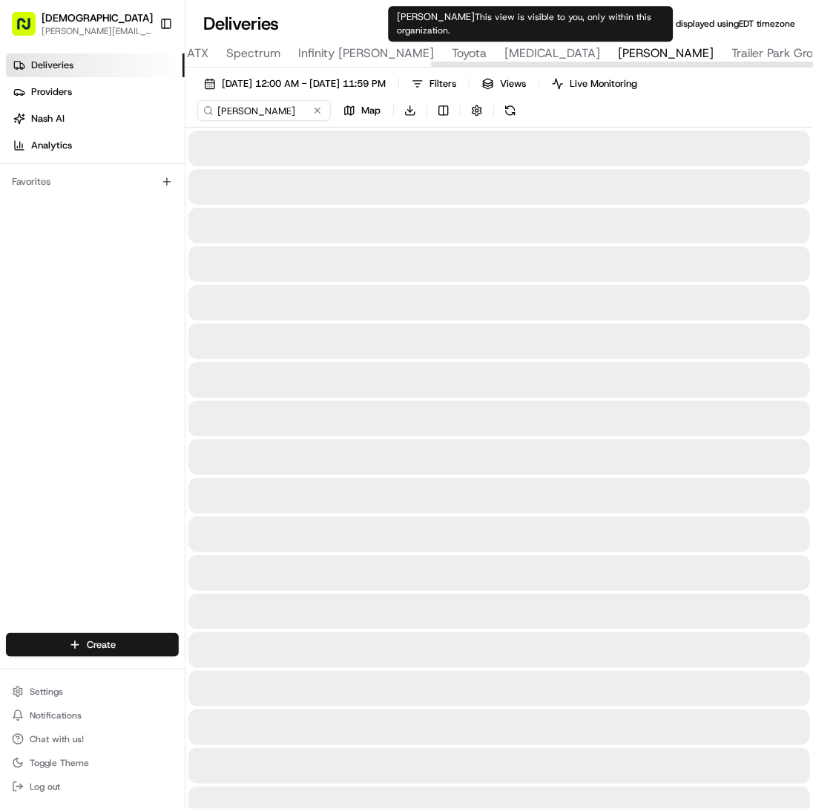
click at [618, 51] on span "[PERSON_NAME]" at bounding box center [666, 54] width 96 height 18
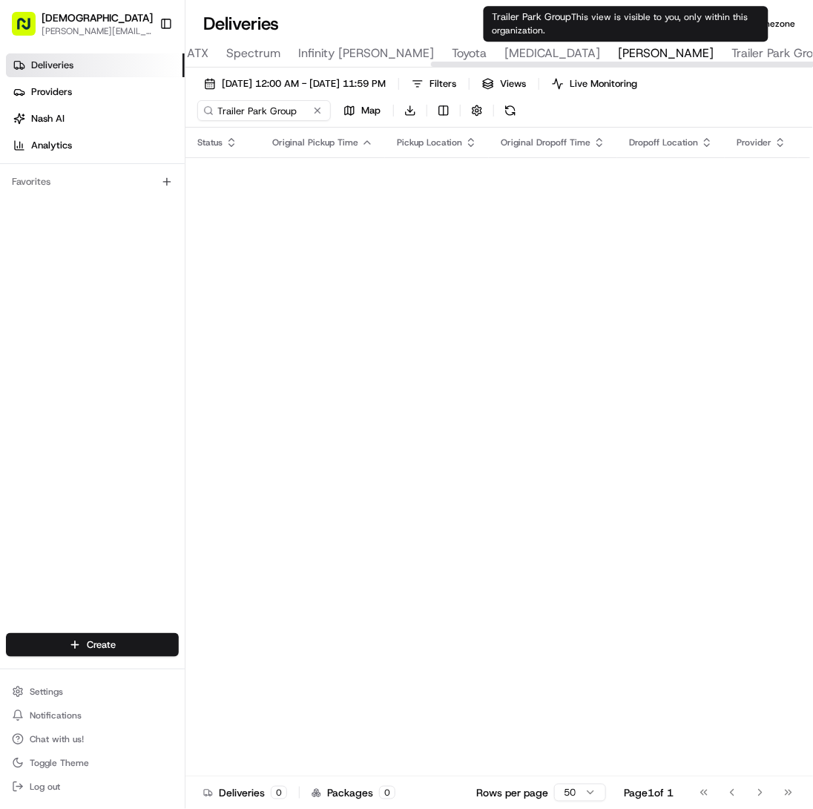
click at [732, 45] on span "Trailer Park Group" at bounding box center [780, 54] width 96 height 18
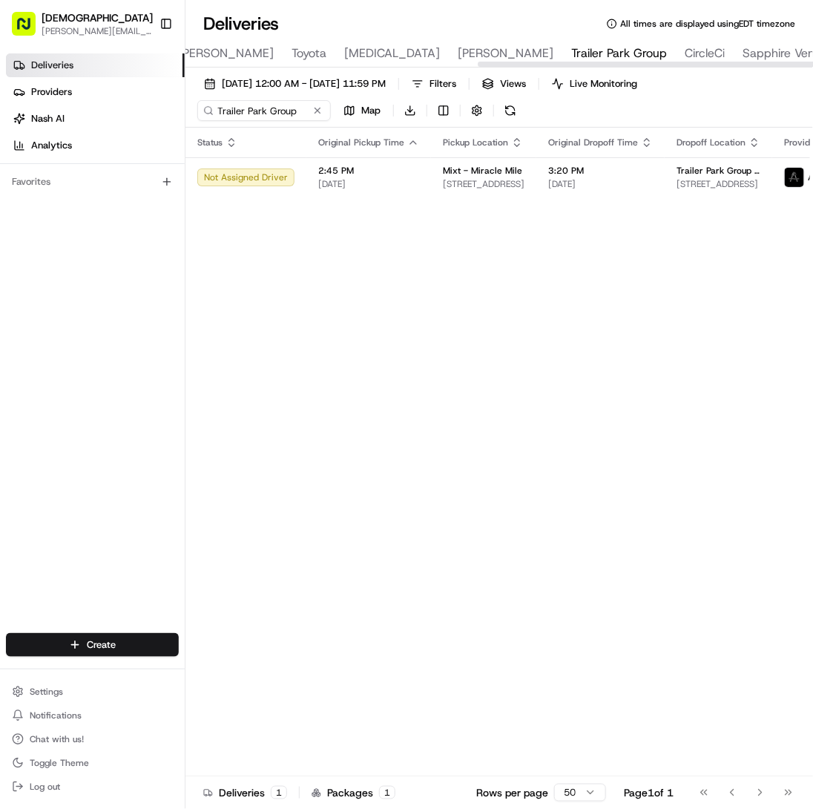
scroll to position [0, 1031]
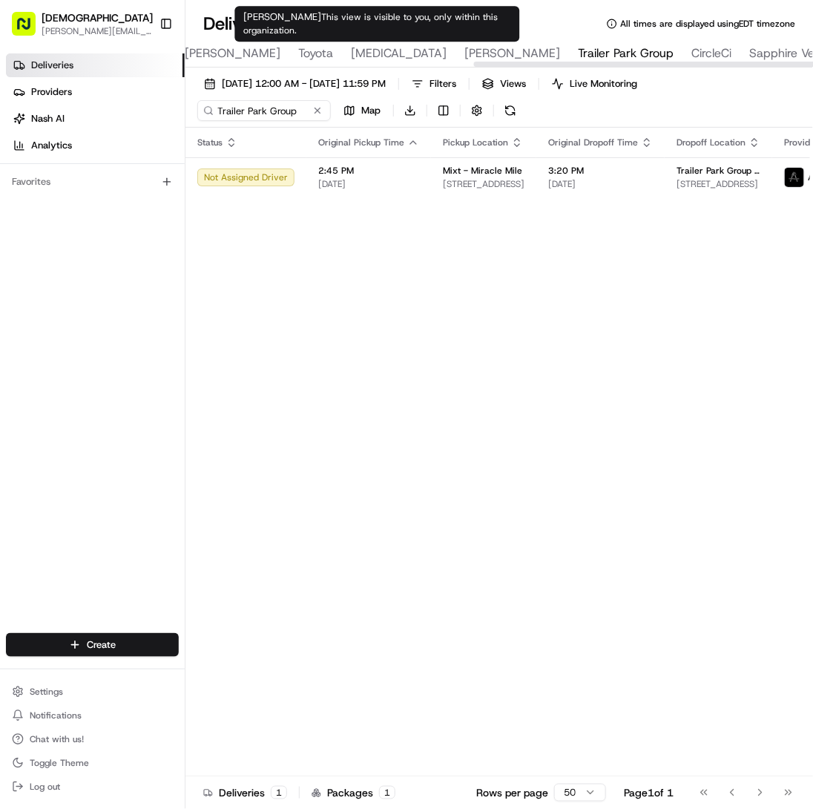
type input "[MEDICAL_DATA]"
click at [351, 49] on span "[MEDICAL_DATA]" at bounding box center [399, 54] width 96 height 18
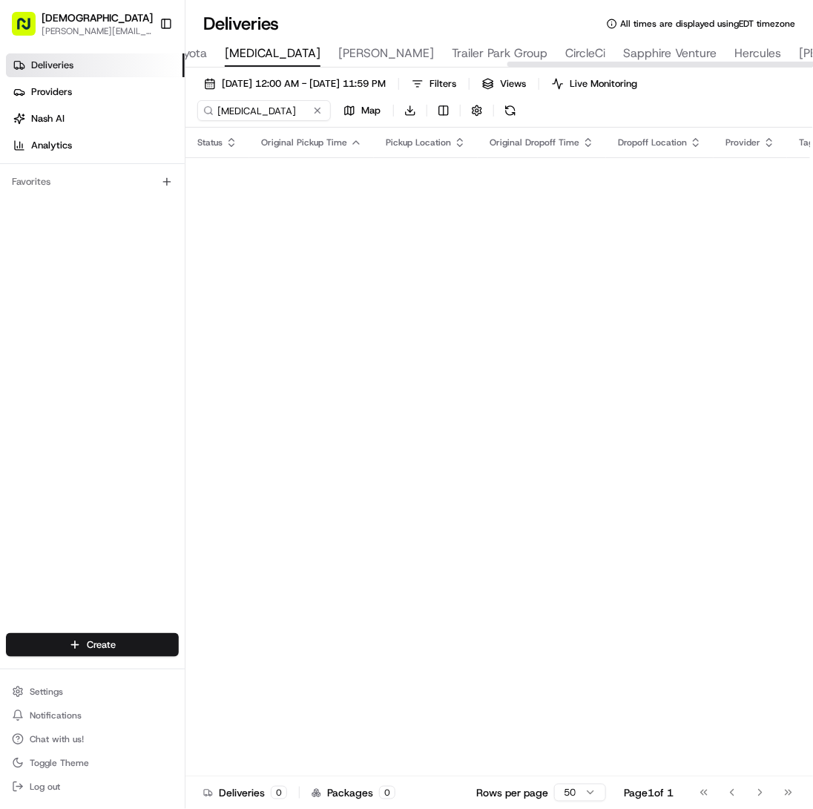
scroll to position [0, 1160]
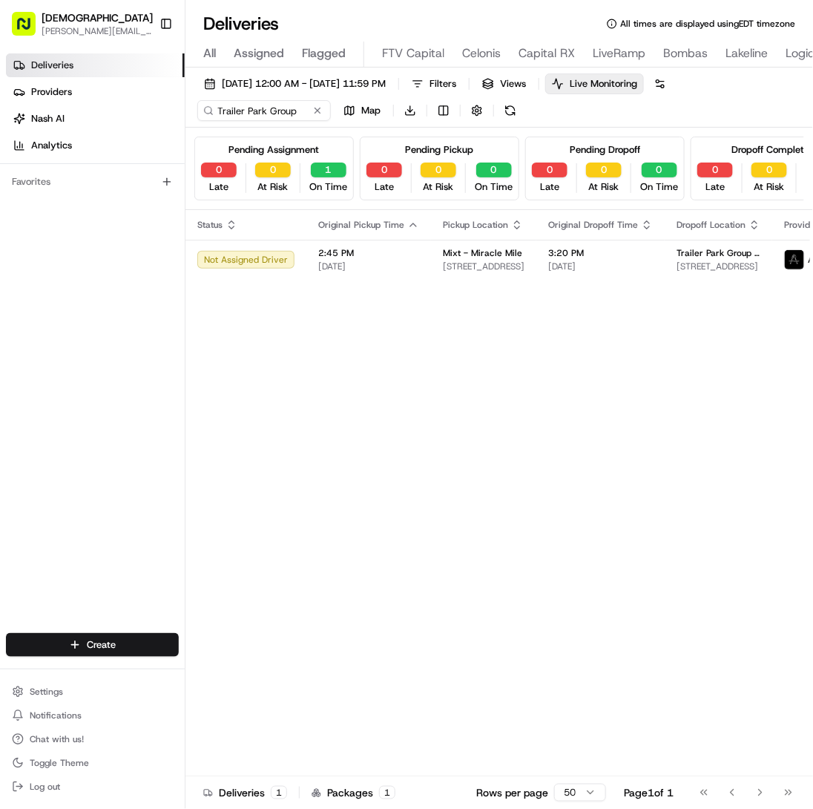
scroll to position [0, 42]
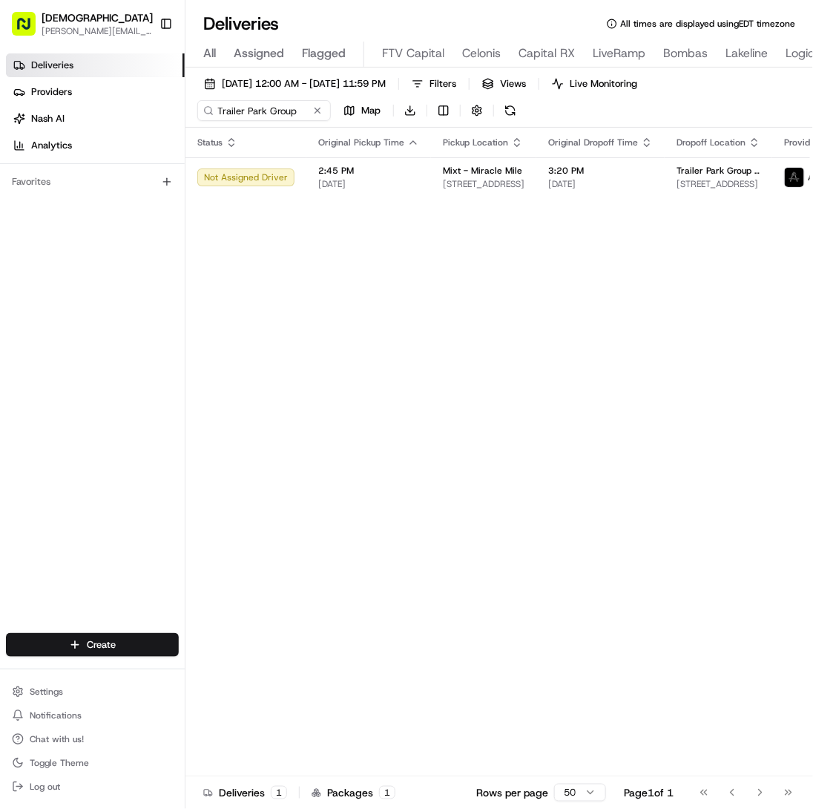
scroll to position [0, 1193]
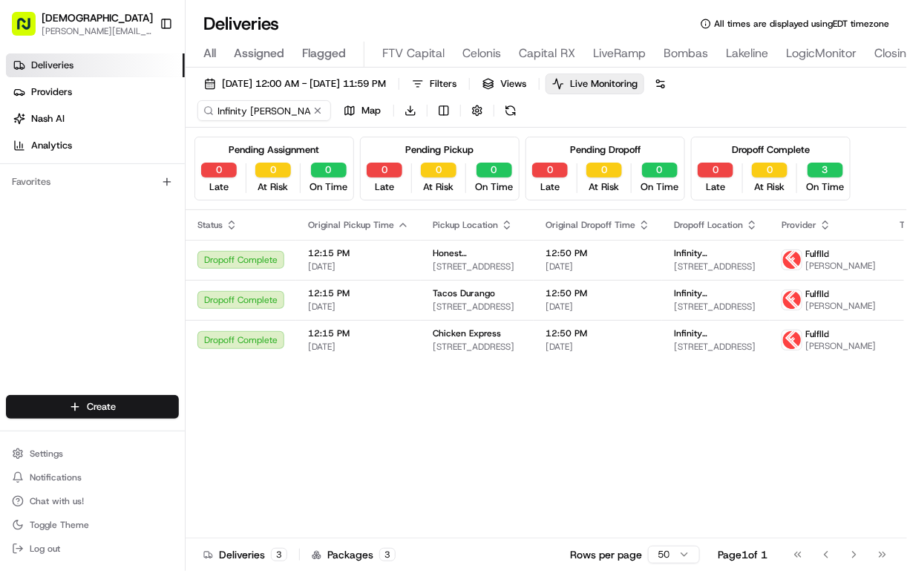
scroll to position [0, 628]
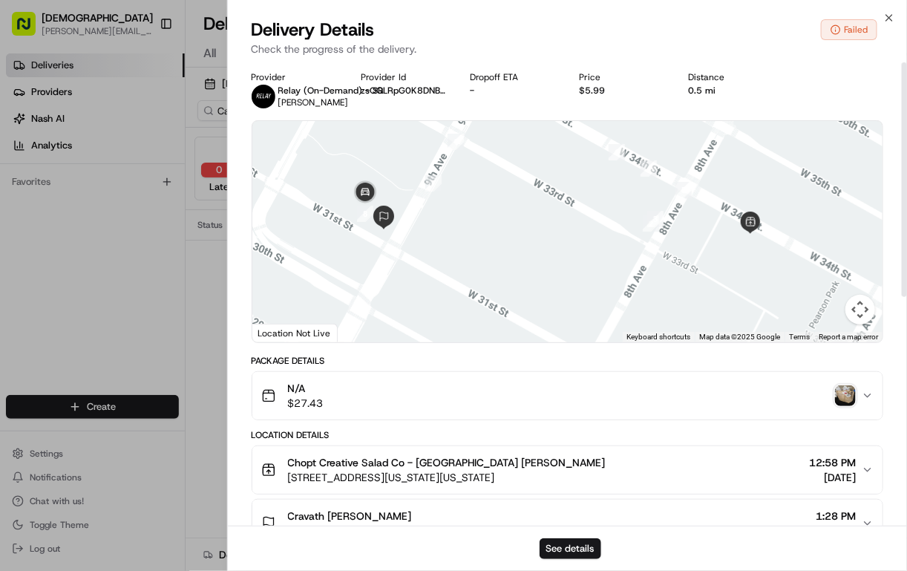
scroll to position [0, 563]
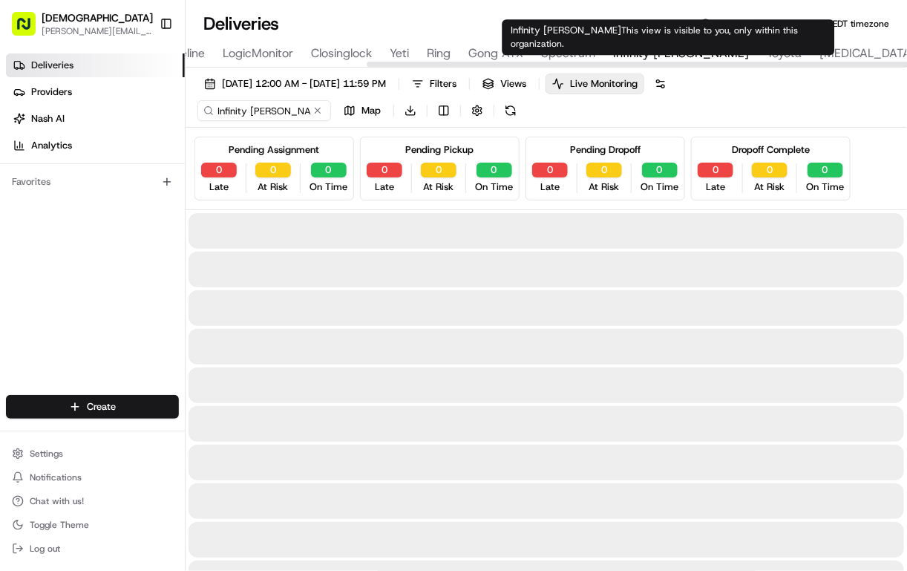
click at [640, 56] on span "Infinity [PERSON_NAME]" at bounding box center [681, 54] width 136 height 18
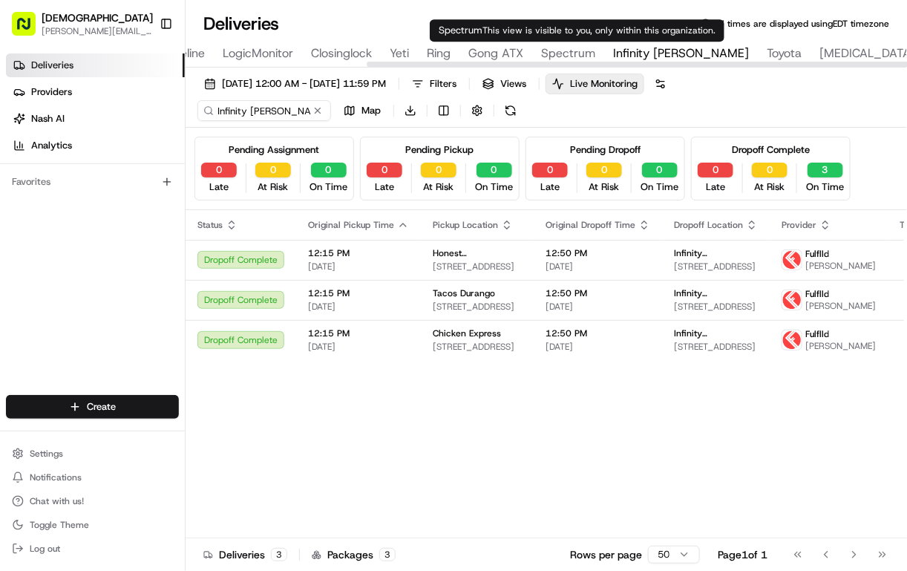
type input "Spectrum"
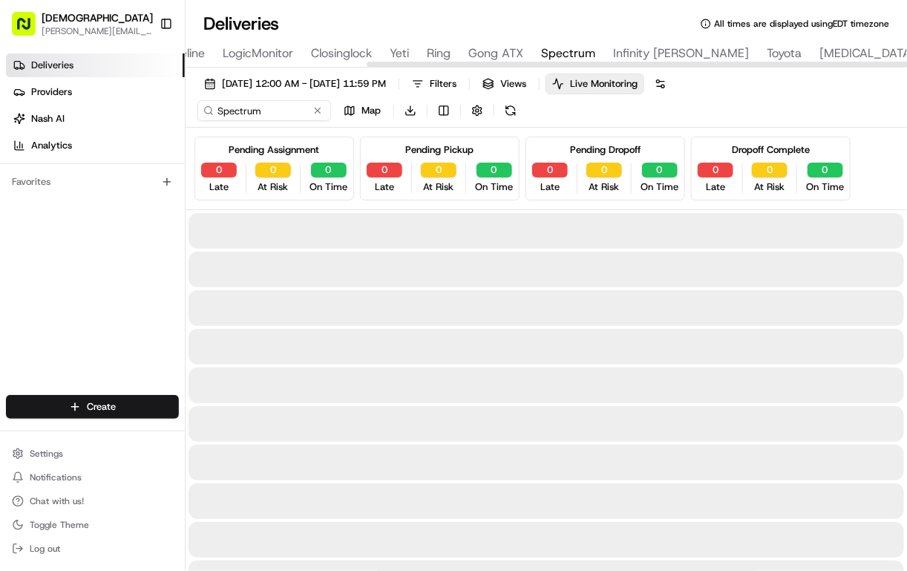
click at [594, 56] on span "Spectrum" at bounding box center [568, 54] width 54 height 18
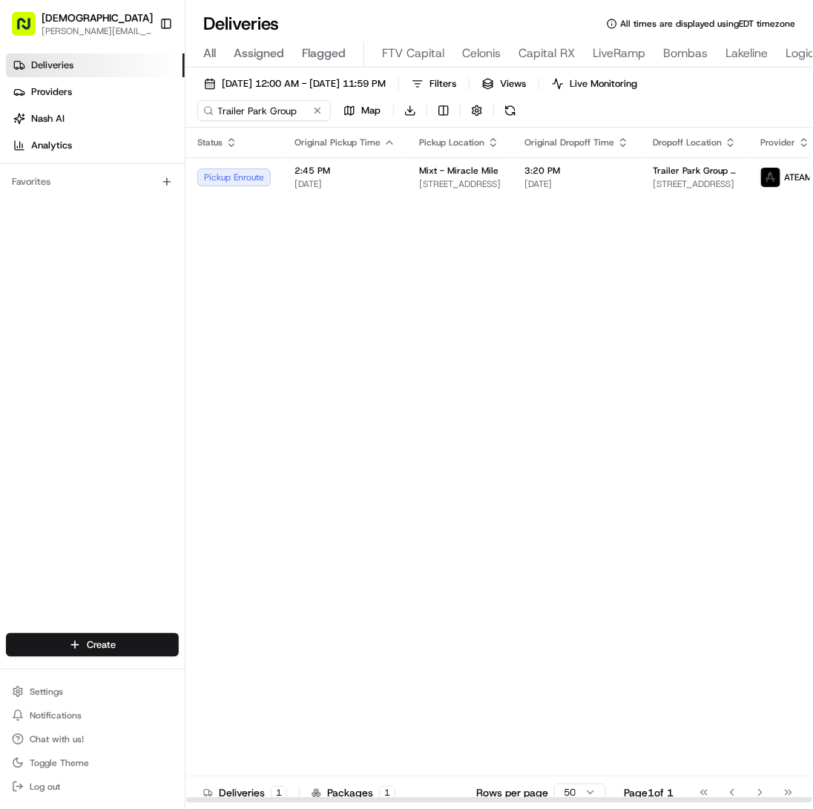
scroll to position [0, 1193]
